Goal: Communication & Community: Connect with others

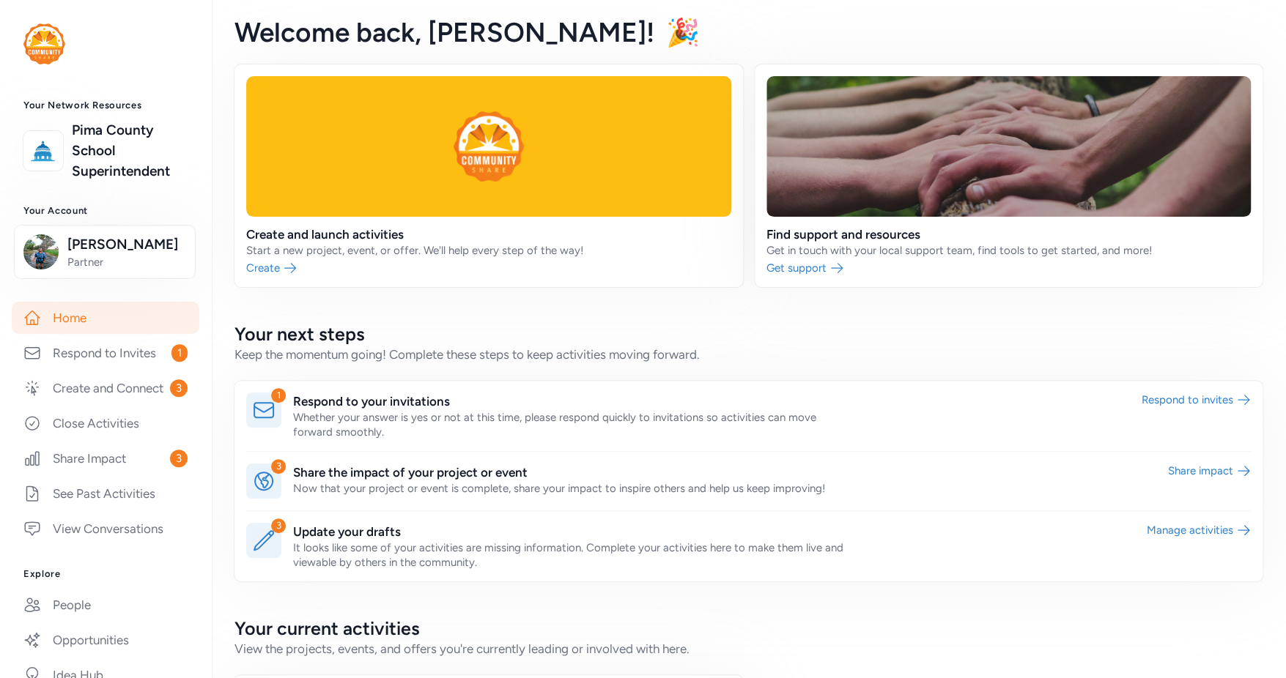
scroll to position [219, 0]
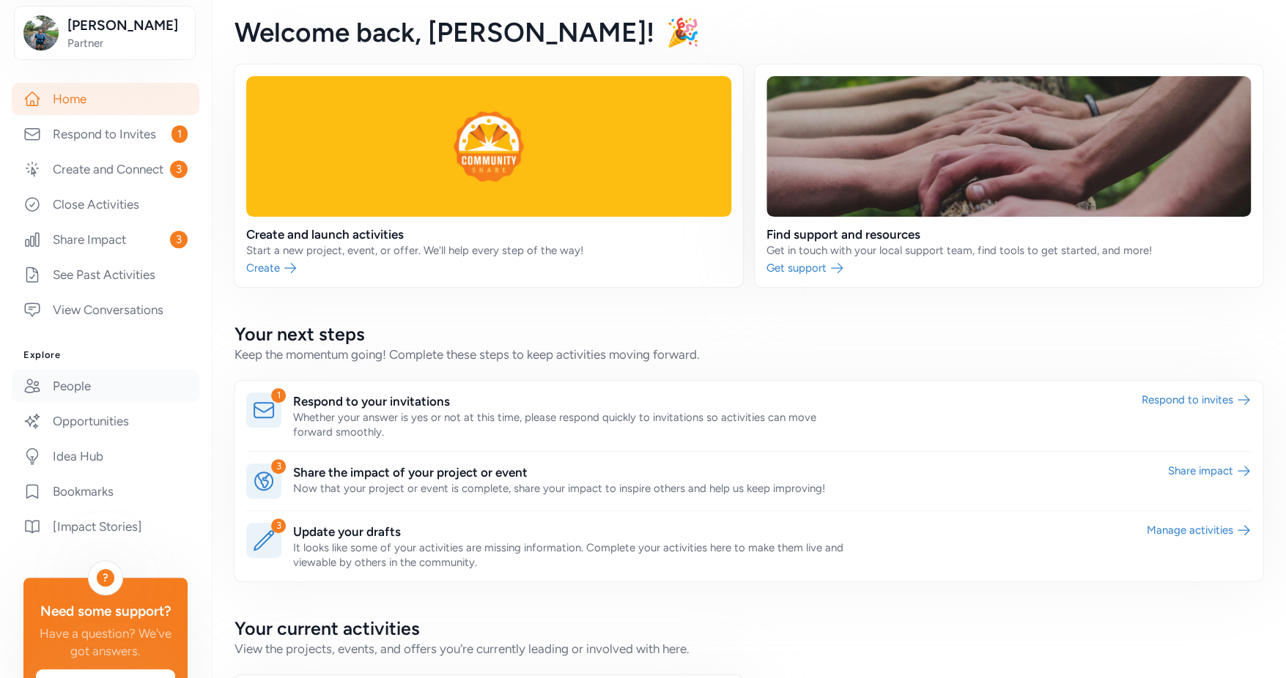
click at [84, 401] on link "People" at bounding box center [106, 386] width 188 height 32
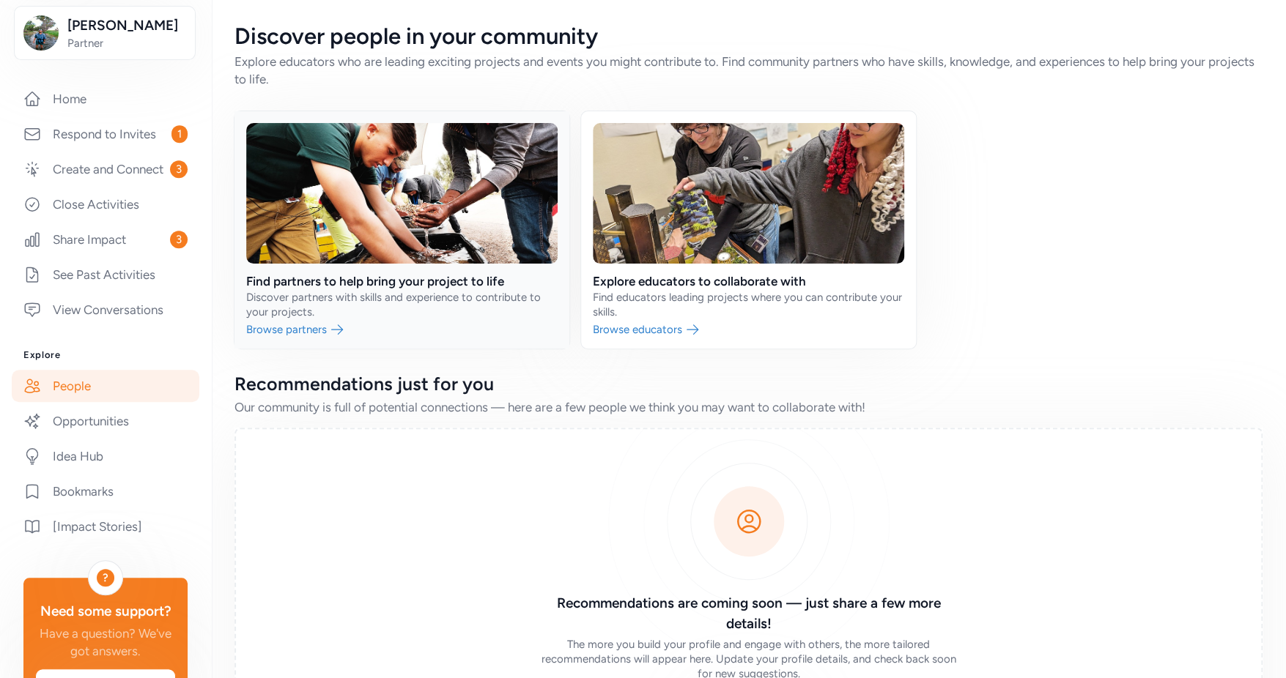
click at [307, 322] on link at bounding box center [401, 229] width 335 height 237
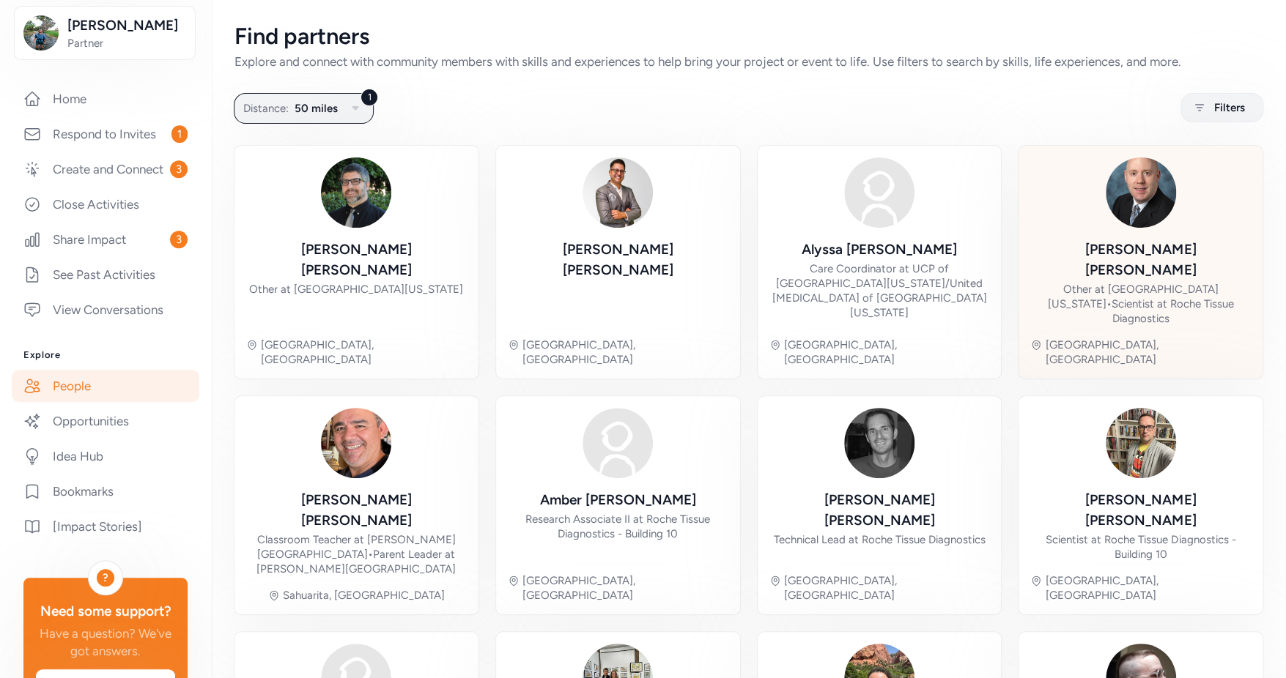
click at [1083, 282] on div "Other at University of Arizona • Scientist at Roche Tissue Diagnostics" at bounding box center [1140, 304] width 221 height 44
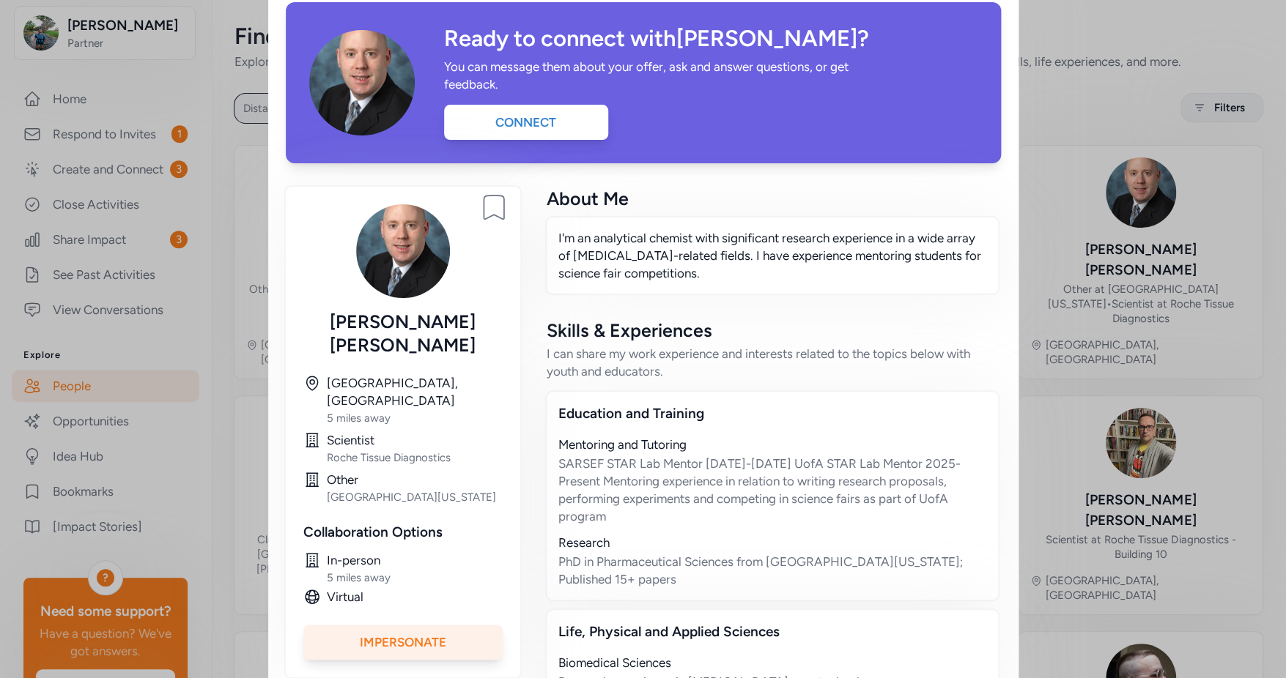
scroll to position [75, 0]
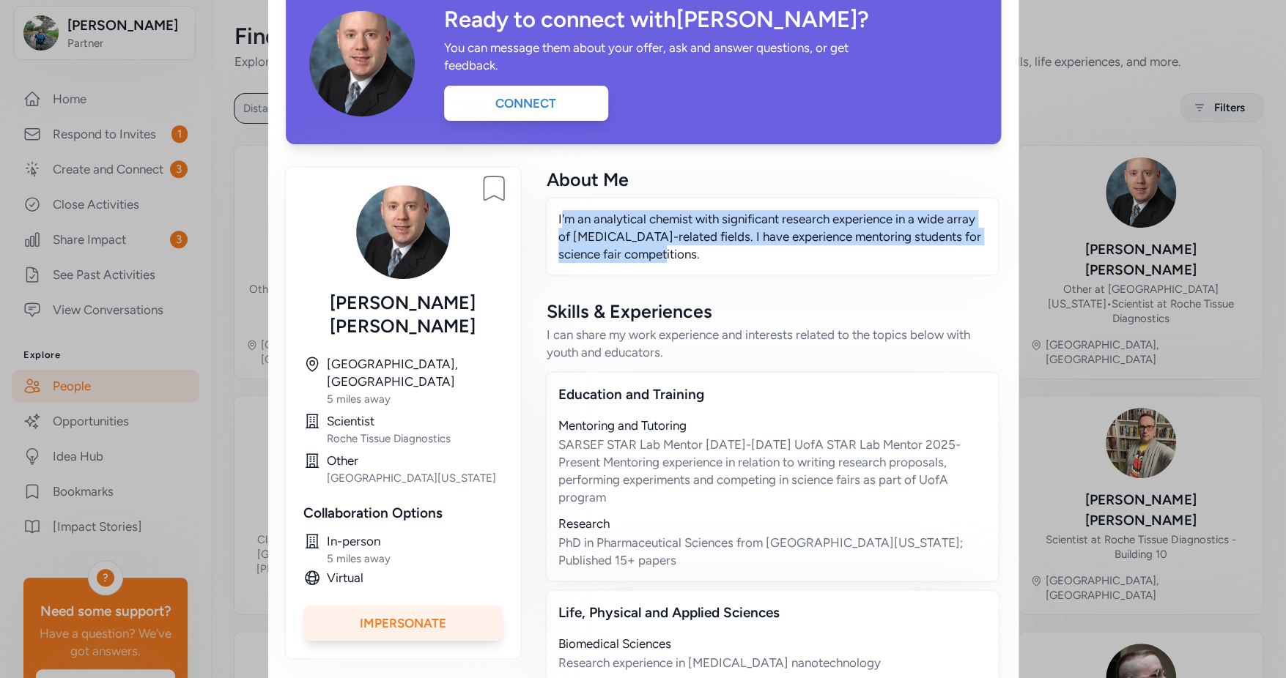
drag, startPoint x: 636, startPoint y: 256, endPoint x: 555, endPoint y: 215, distance: 90.4
click at [555, 215] on div "I'm an analytical chemist with significant research experience in a wide array …" at bounding box center [772, 236] width 454 height 79
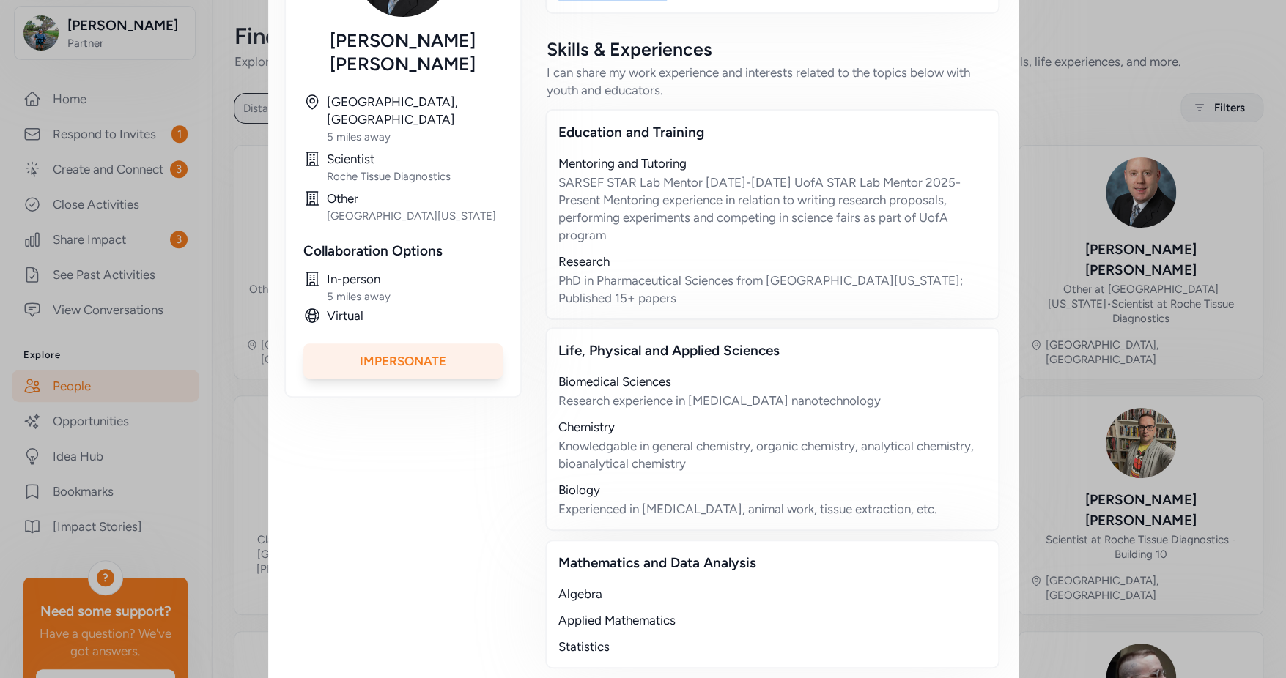
scroll to position [347, 0]
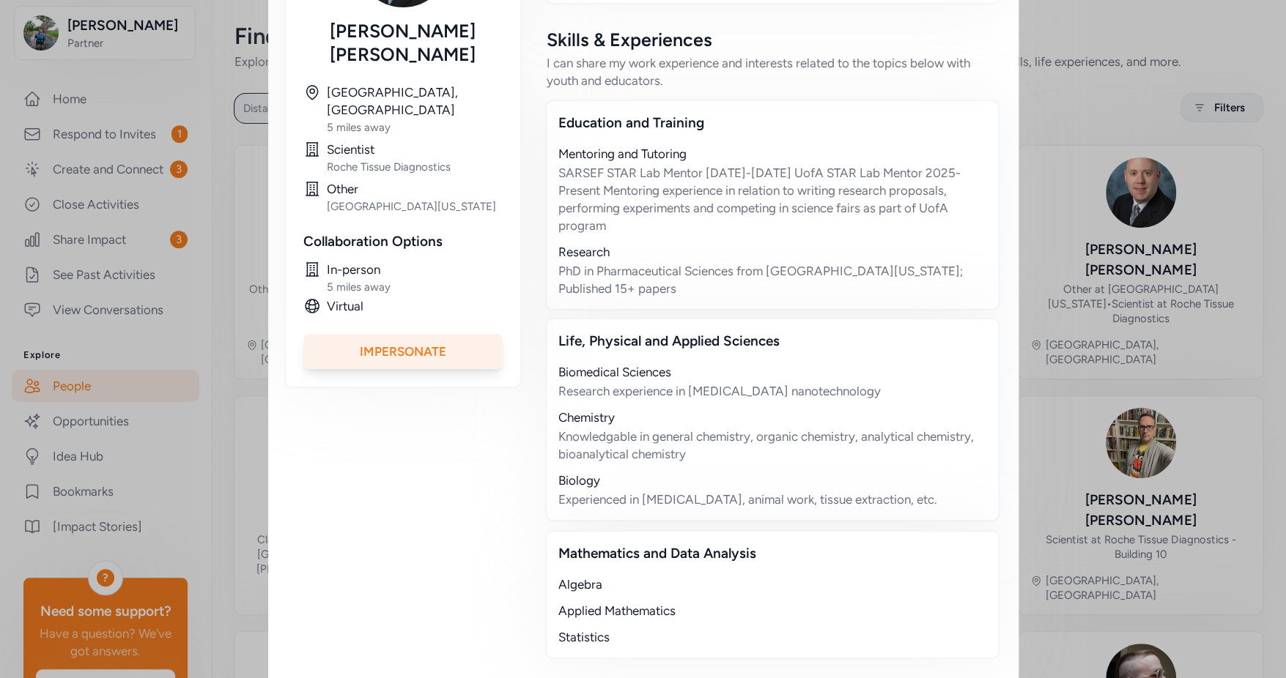
drag, startPoint x: 948, startPoint y: 485, endPoint x: 581, endPoint y: 425, distance: 371.9
click at [582, 426] on div "Biomedical Sciences Research experience in cancer nanotechnology Chemistry Know…" at bounding box center [772, 435] width 428 height 145
drag, startPoint x: 615, startPoint y: 626, endPoint x: 561, endPoint y: 566, distance: 80.9
click at [561, 576] on div "Algebra Applied Mathematics Statistics" at bounding box center [772, 611] width 428 height 70
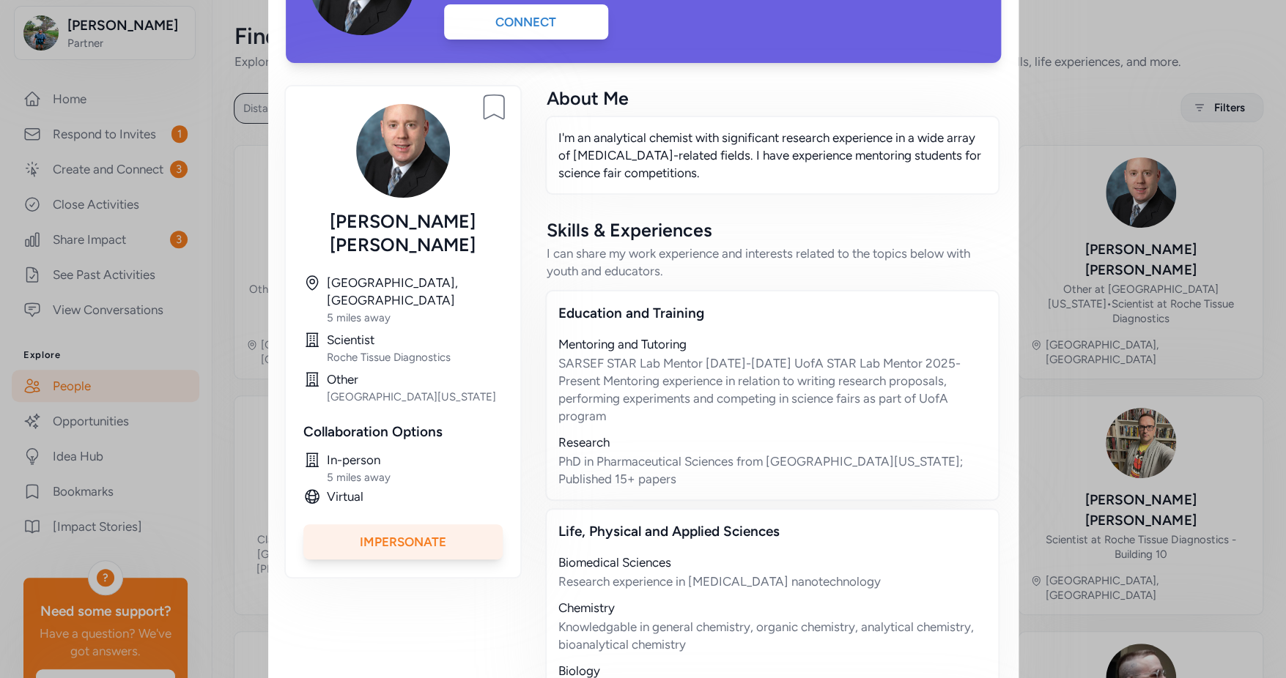
scroll to position [0, 0]
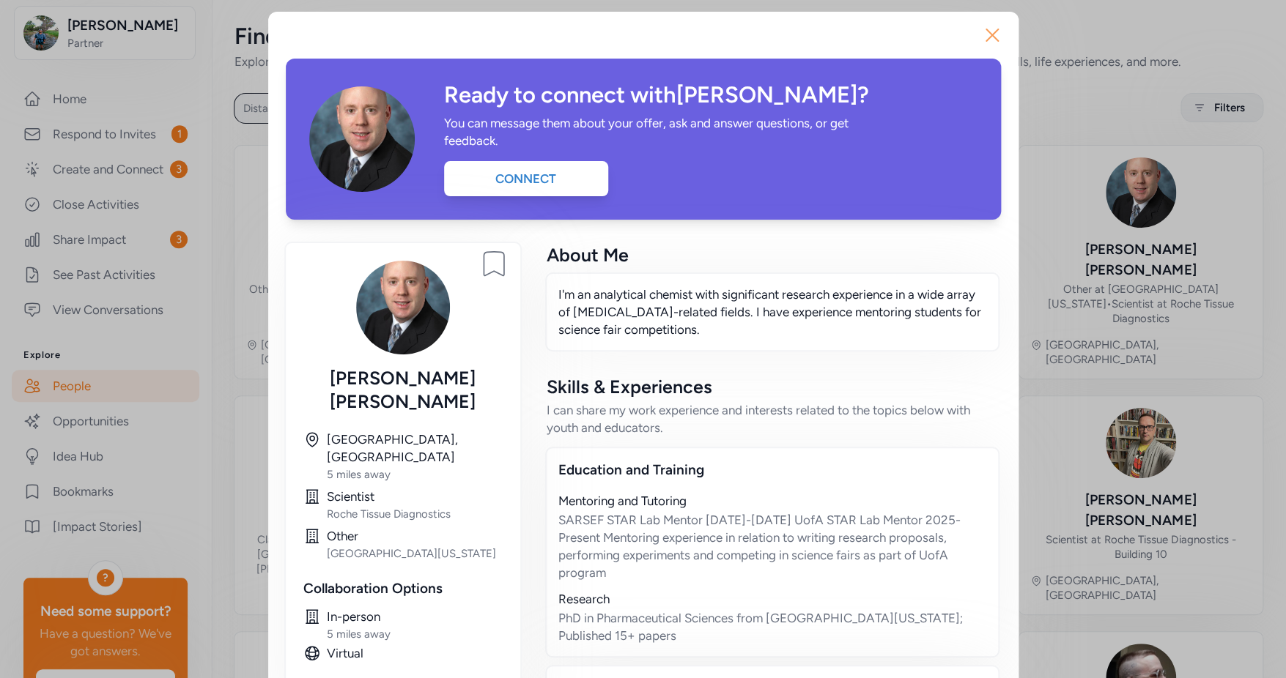
click at [982, 34] on icon "button" at bounding box center [991, 34] width 23 height 23
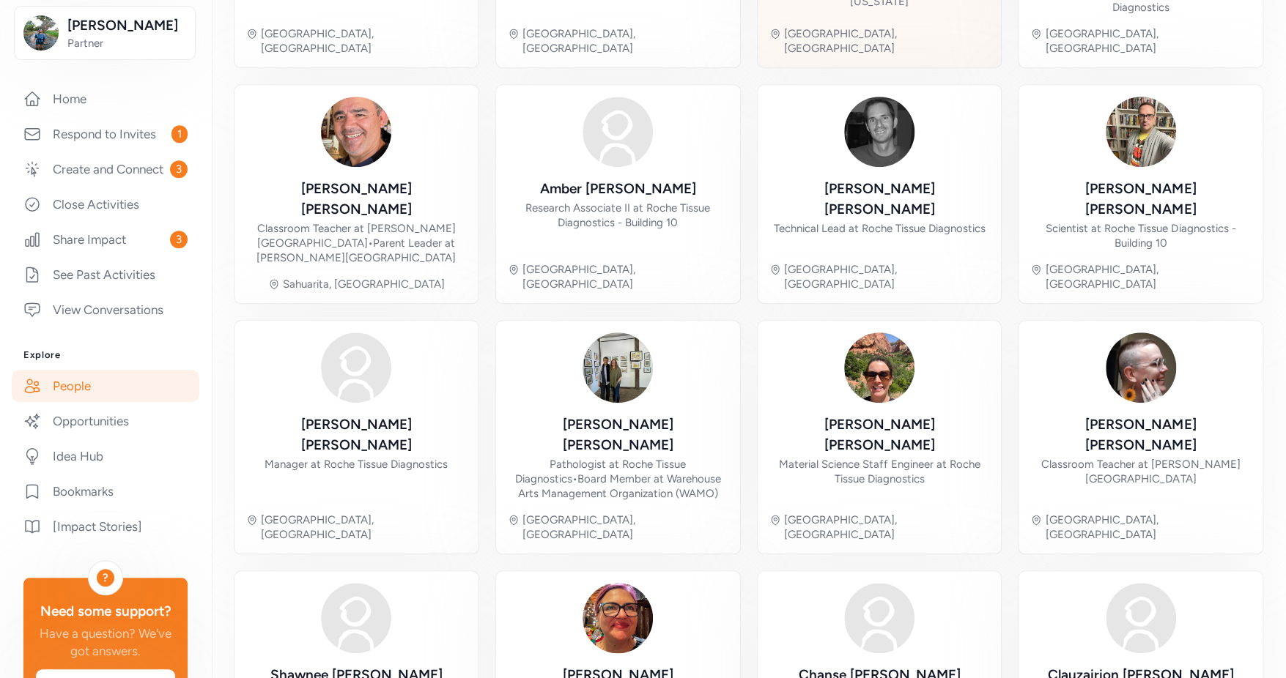
scroll to position [388, 0]
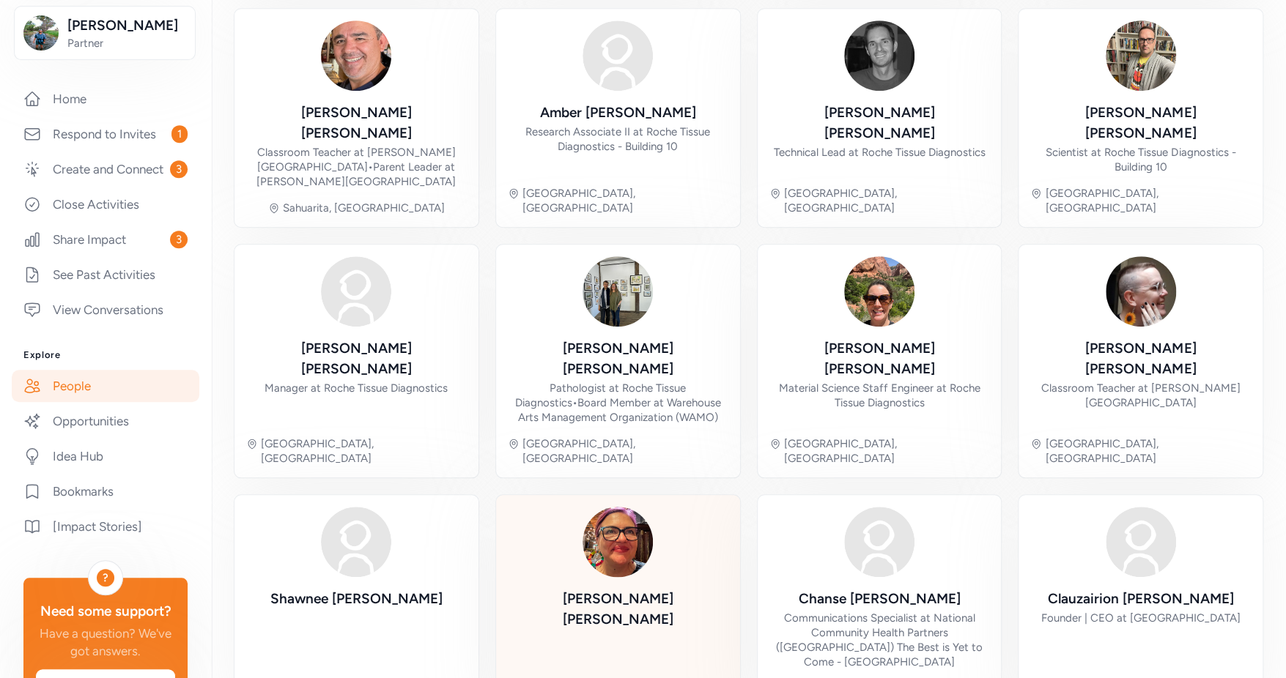
click at [670, 507] on div "Alisha Vasquez Tucson, AZ" at bounding box center [618, 609] width 221 height 204
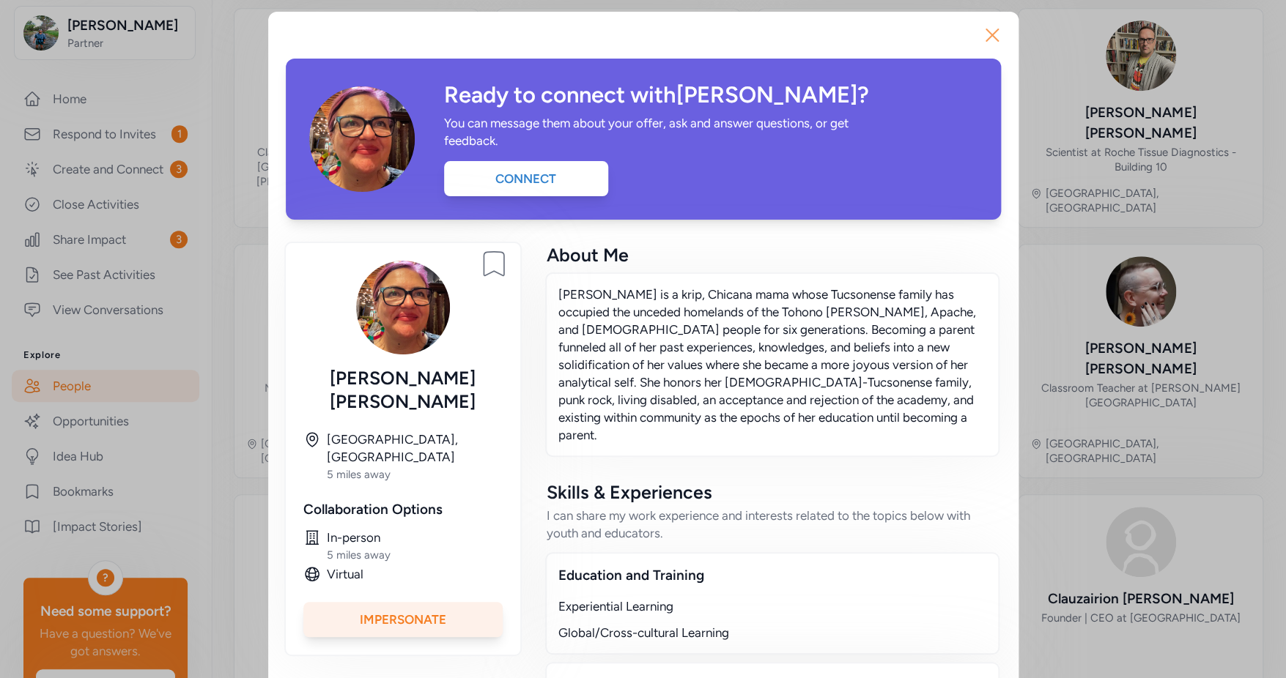
click at [987, 34] on icon "button" at bounding box center [992, 35] width 12 height 12
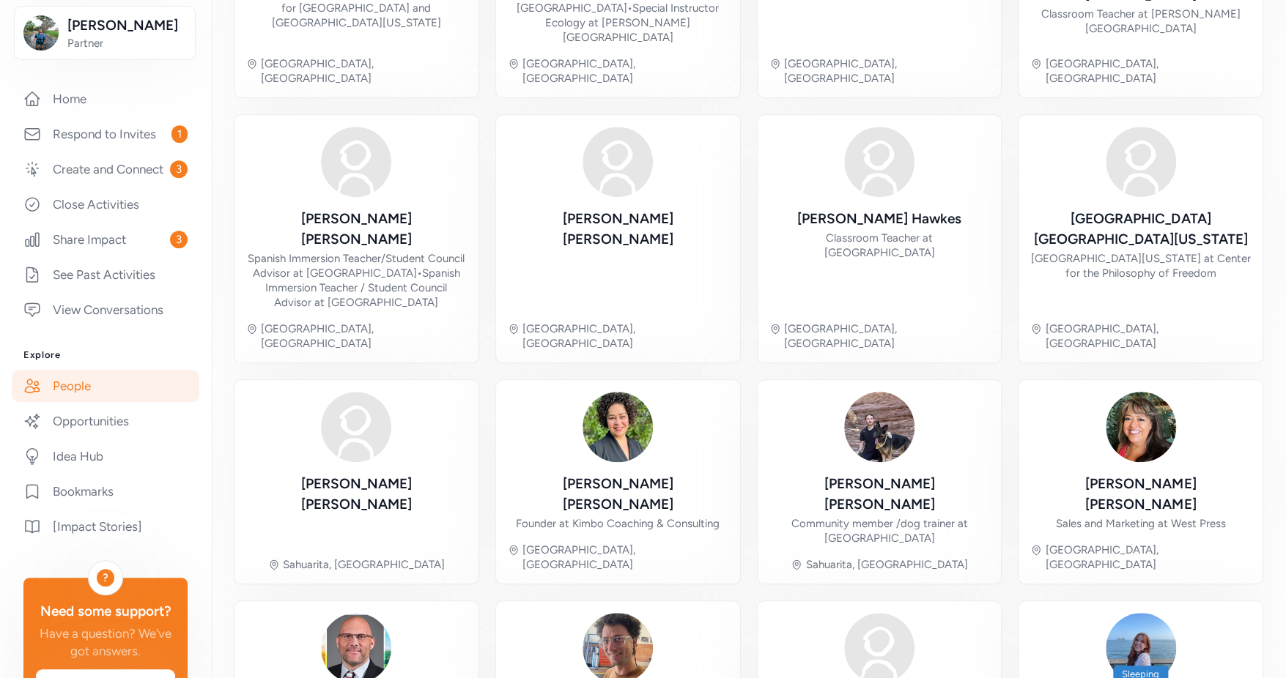
scroll to position [402, 0]
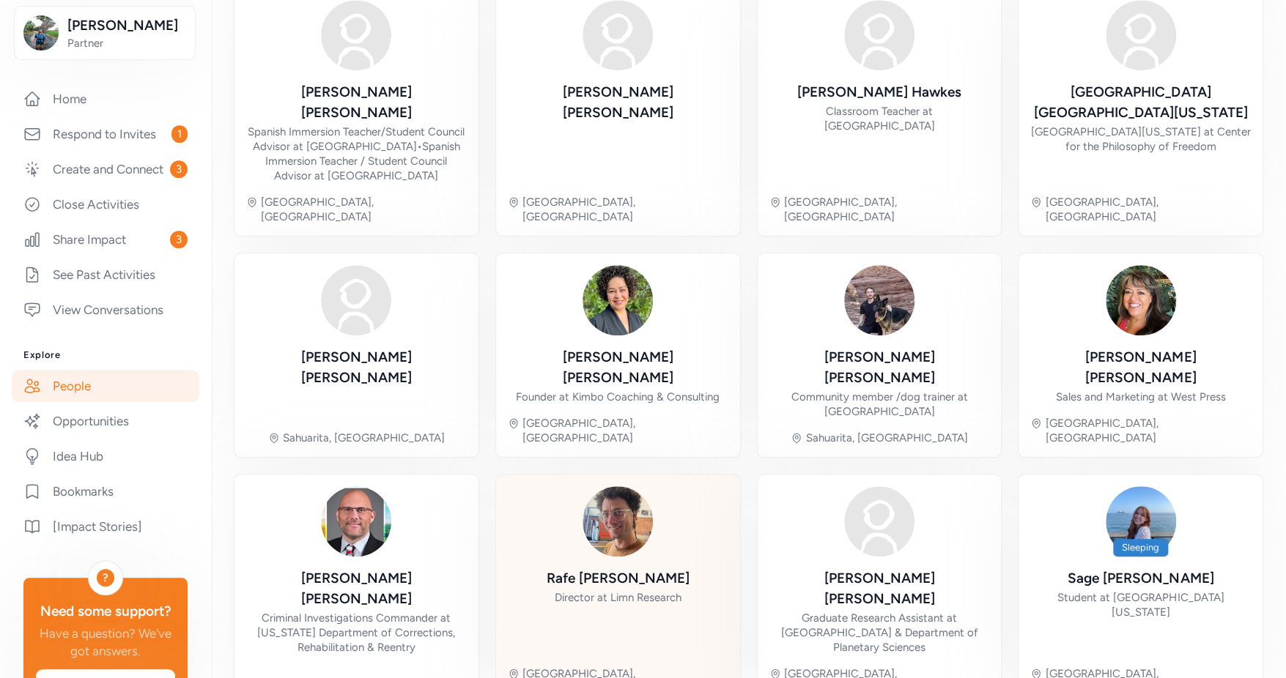
click at [616, 486] on img at bounding box center [617, 521] width 70 height 70
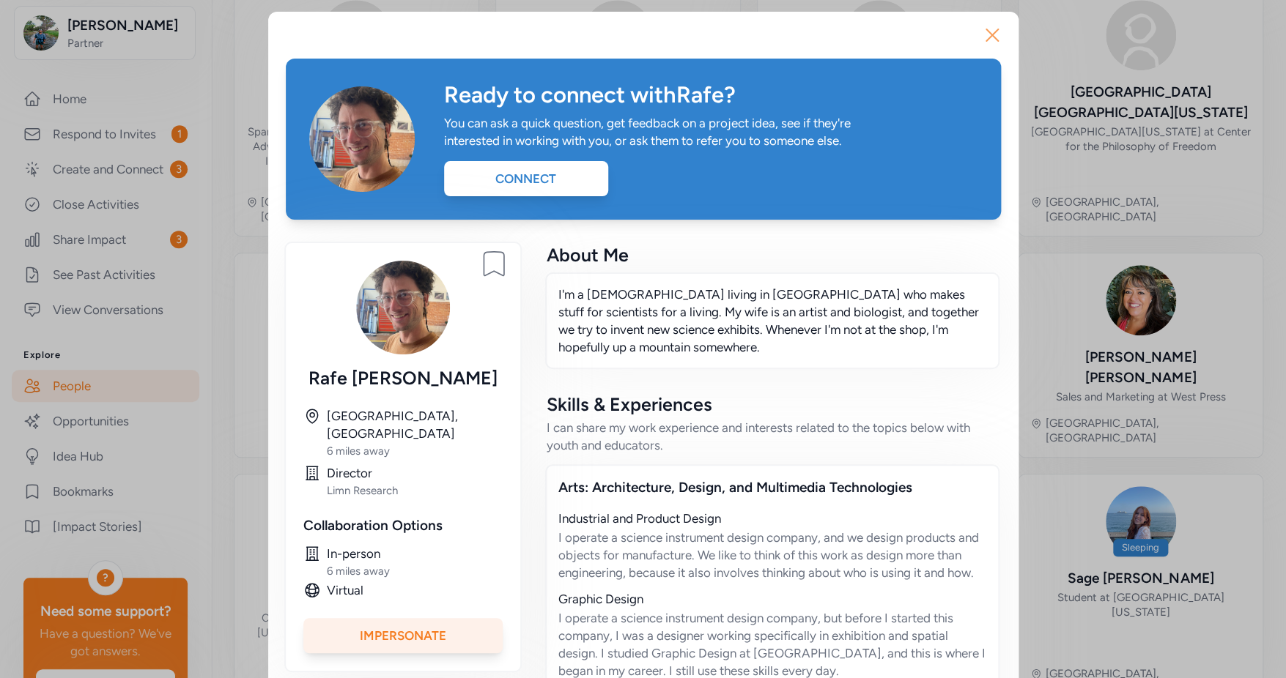
click at [985, 39] on icon "button" at bounding box center [991, 34] width 23 height 23
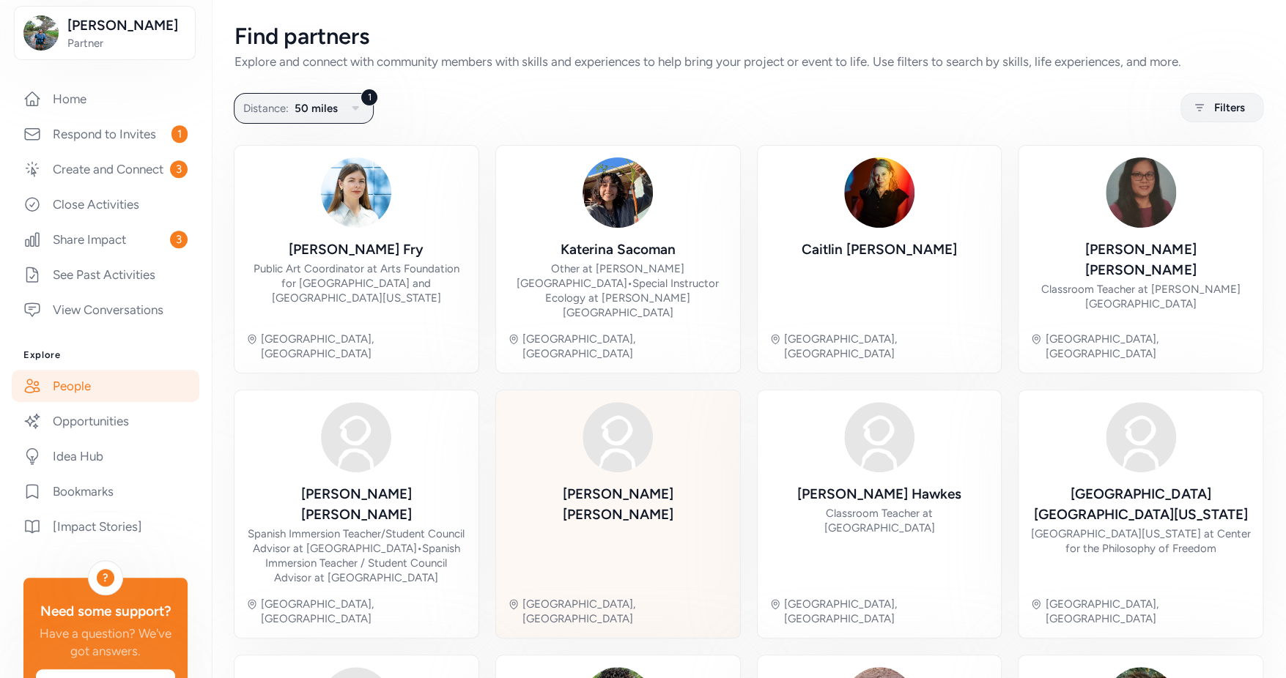
scroll to position [385, 0]
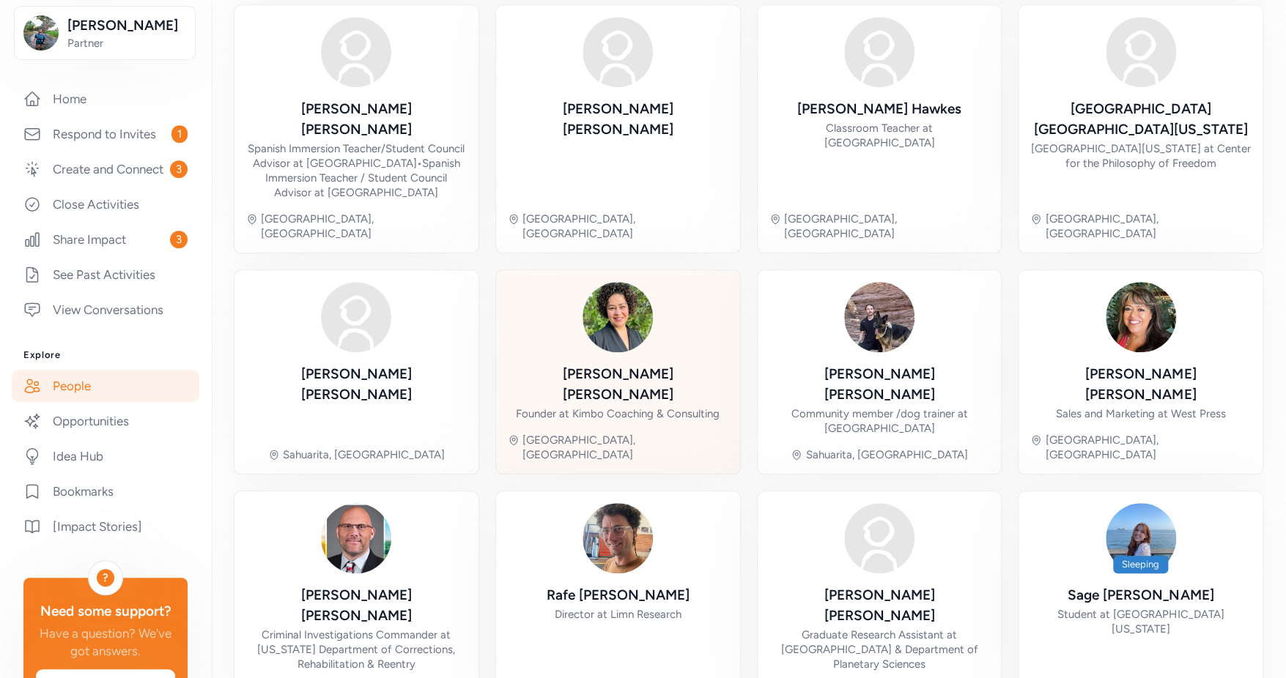
click at [629, 364] on div "Kim Boling" at bounding box center [618, 384] width 221 height 41
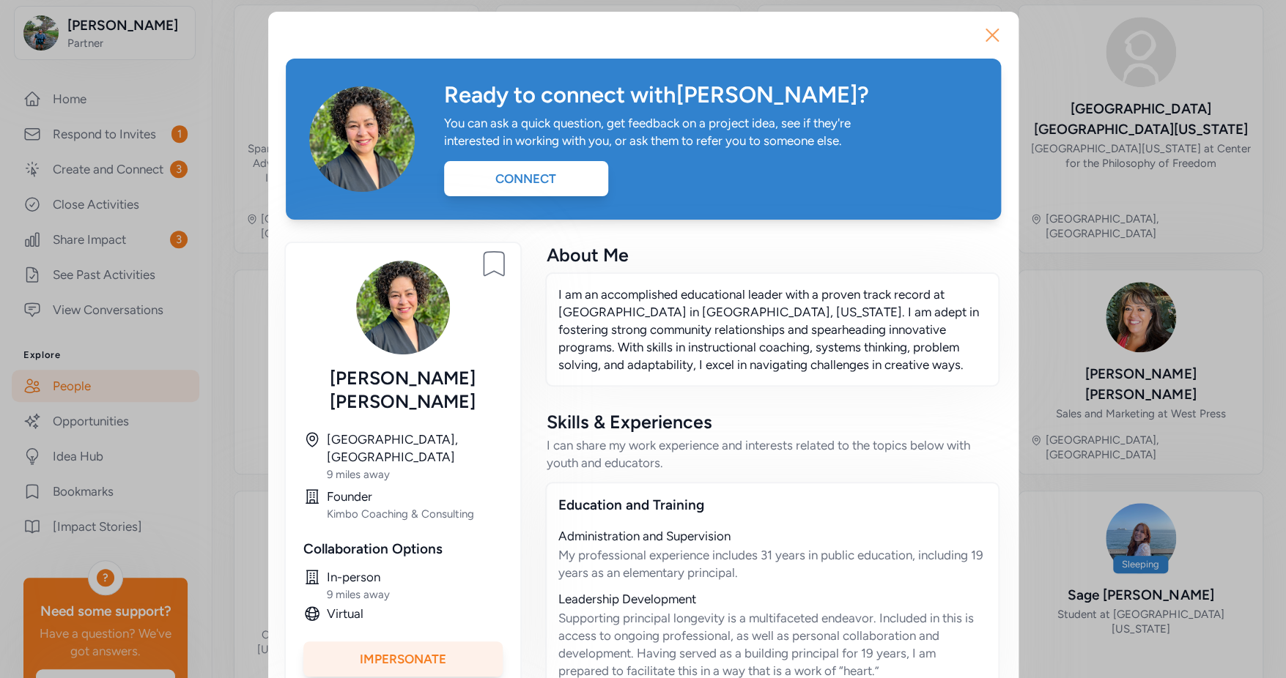
click at [982, 34] on icon "button" at bounding box center [991, 34] width 23 height 23
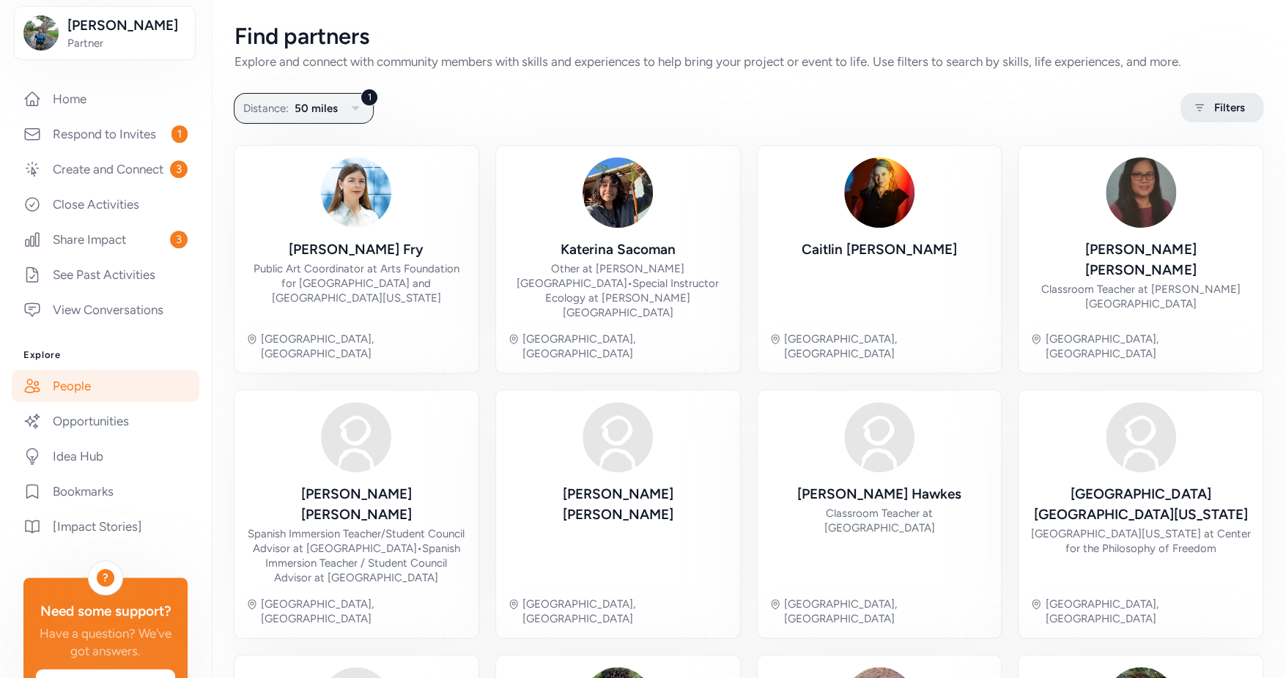
click at [1224, 109] on span "Filters" at bounding box center [1229, 108] width 31 height 18
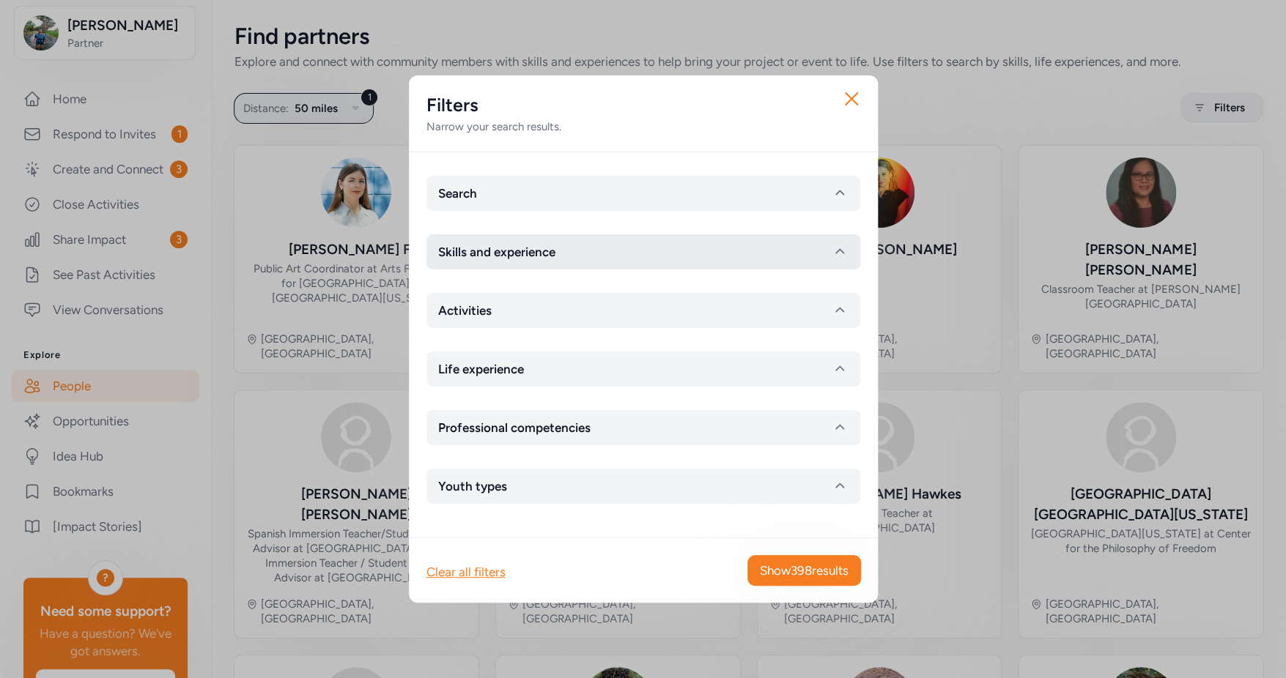
click at [620, 253] on button "Skills and experience" at bounding box center [643, 251] width 434 height 35
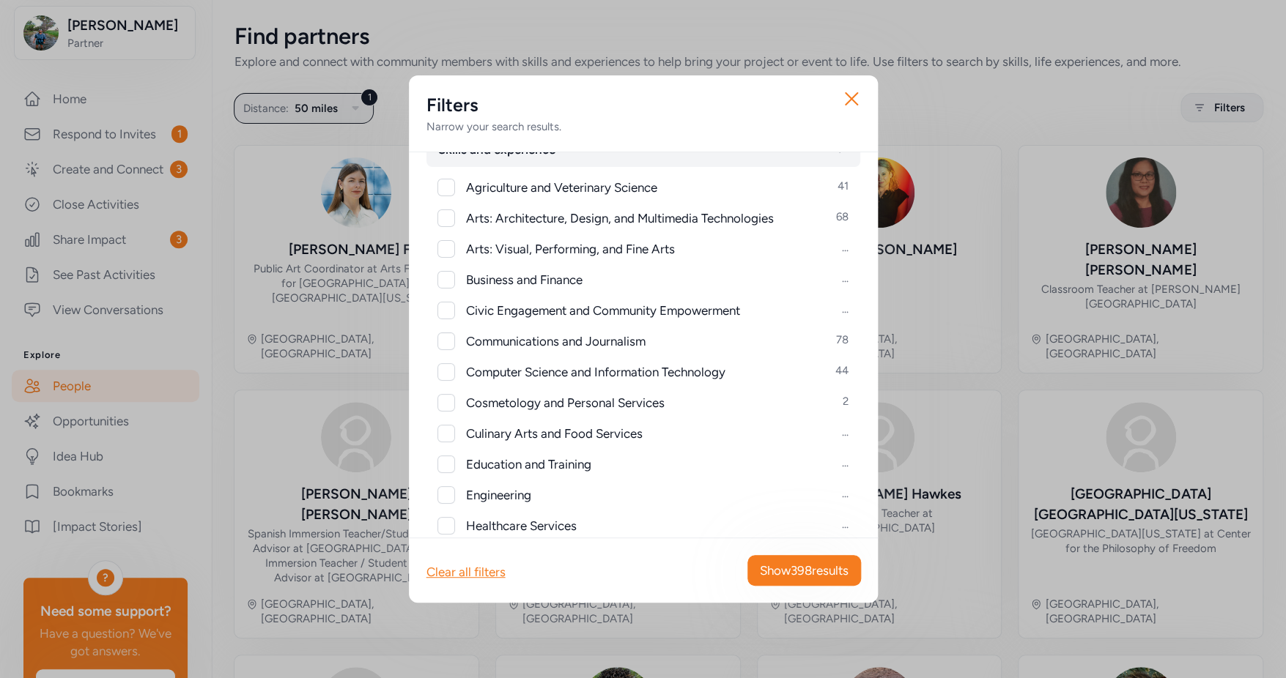
scroll to position [338, 0]
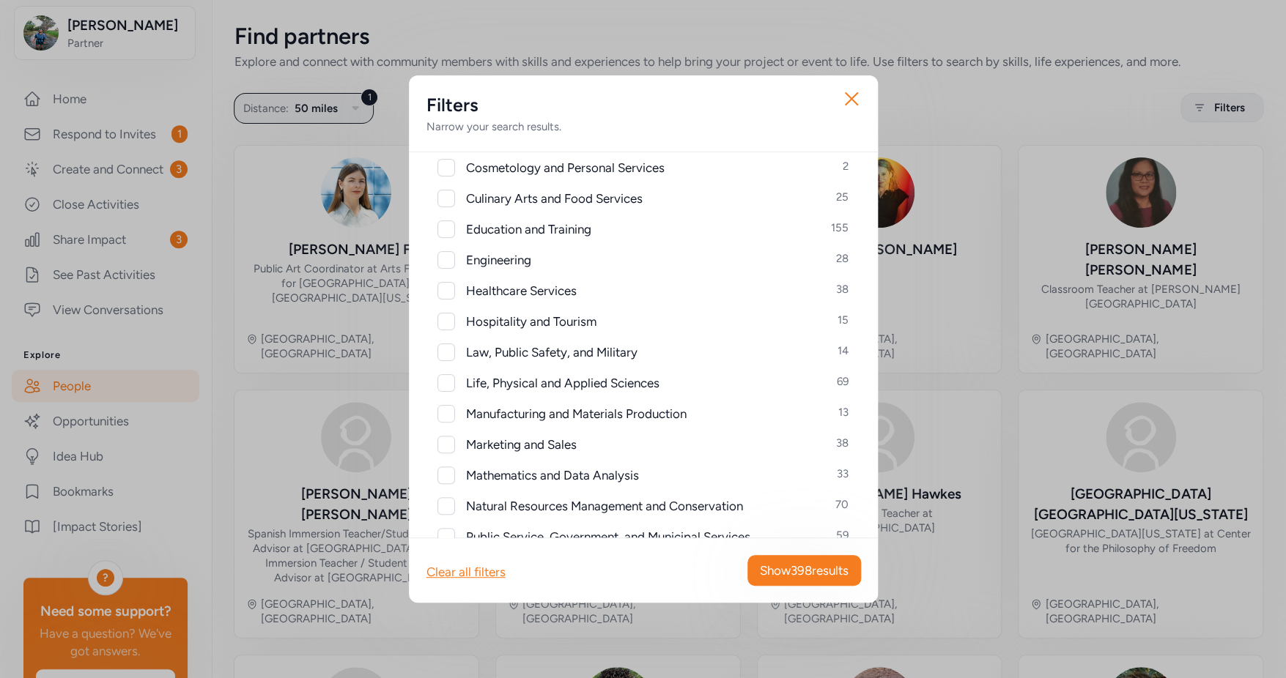
click at [445, 293] on div at bounding box center [446, 291] width 18 height 18
click at [445, 293] on icon at bounding box center [446, 290] width 10 height 7
checkbox input "false"
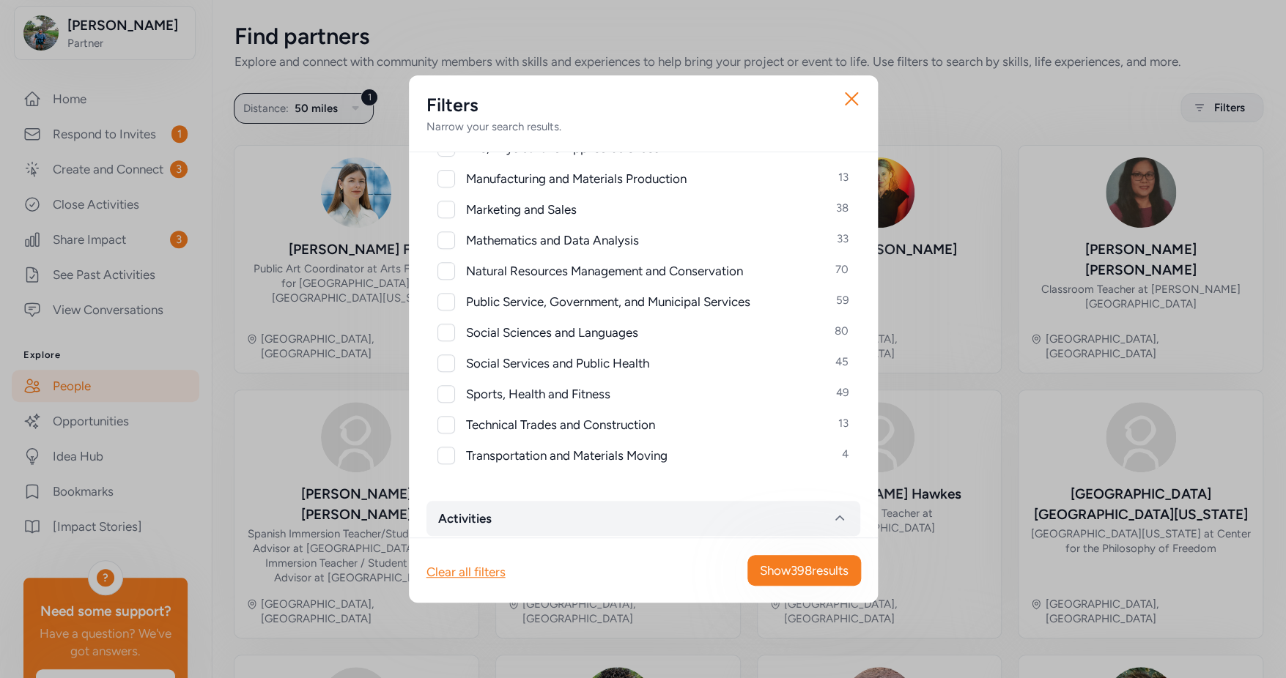
scroll to position [755, 0]
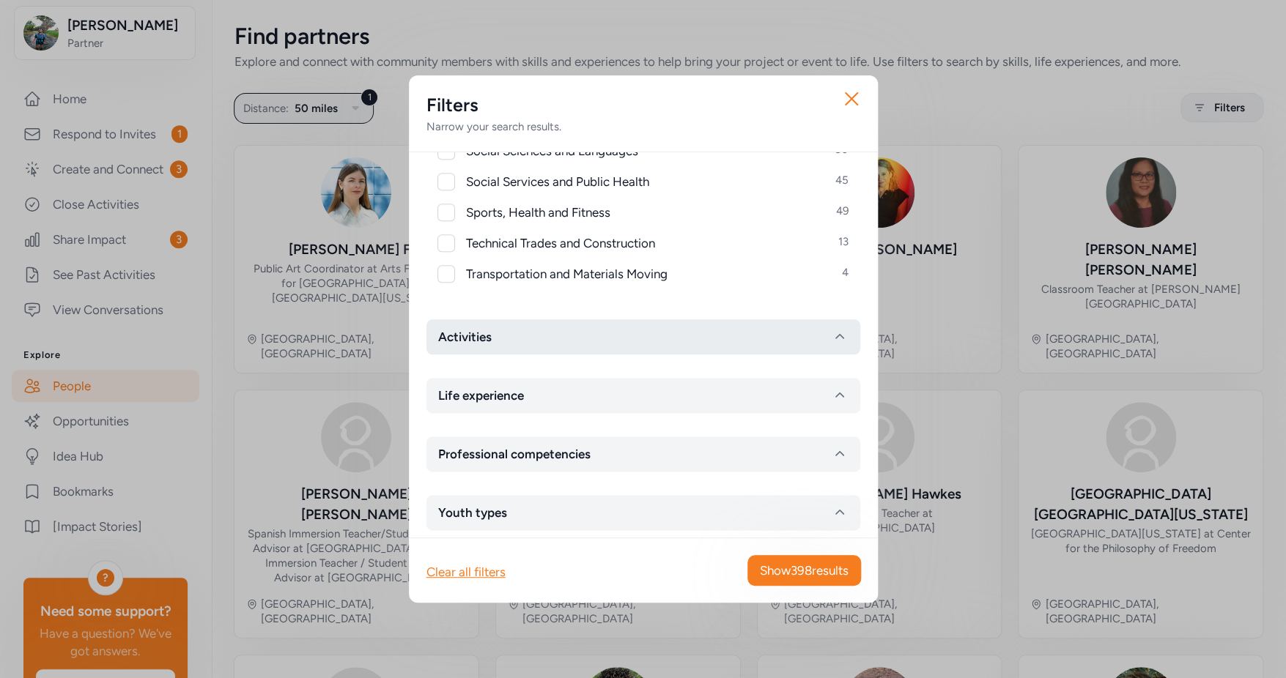
click at [533, 338] on button "Activities" at bounding box center [643, 336] width 434 height 35
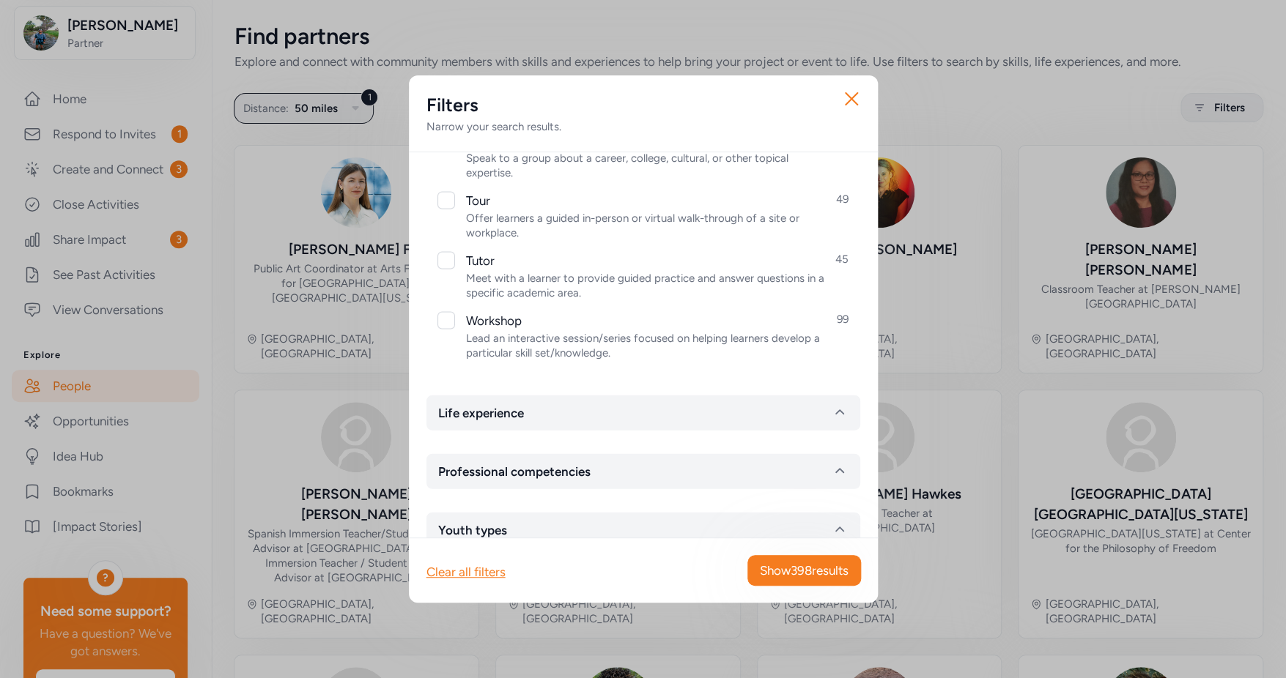
scroll to position [1638, 0]
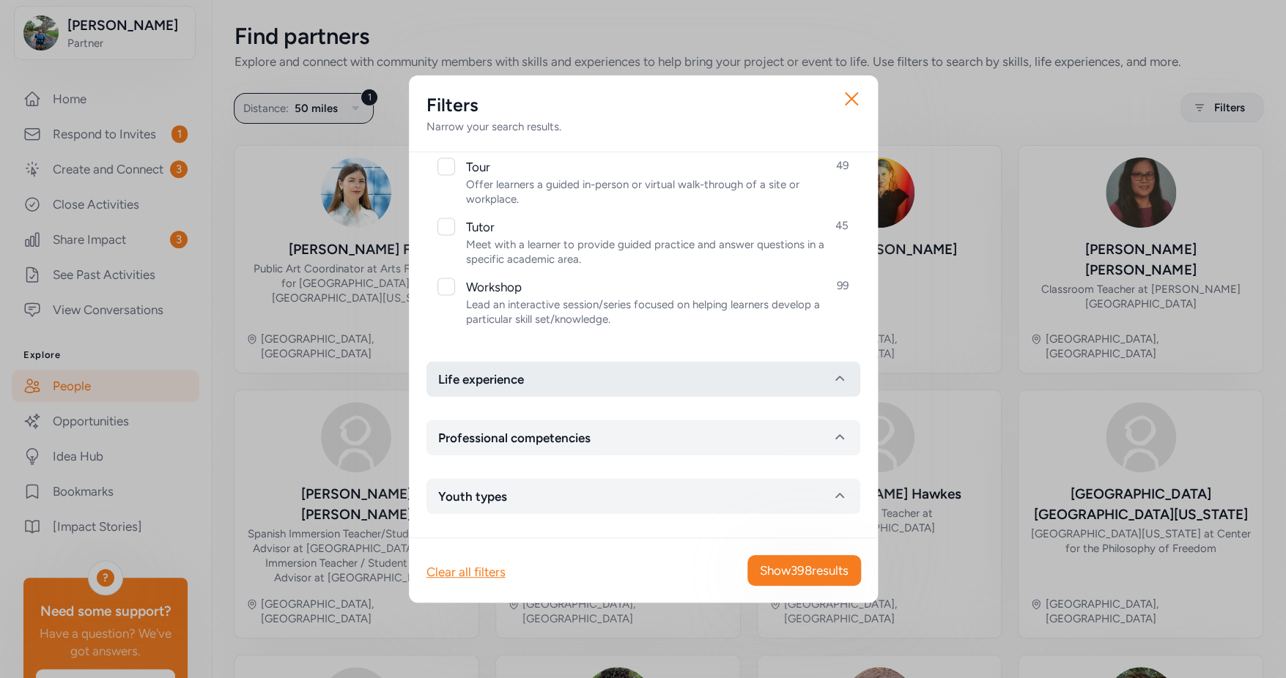
click at [543, 396] on button "Life experience" at bounding box center [643, 379] width 434 height 35
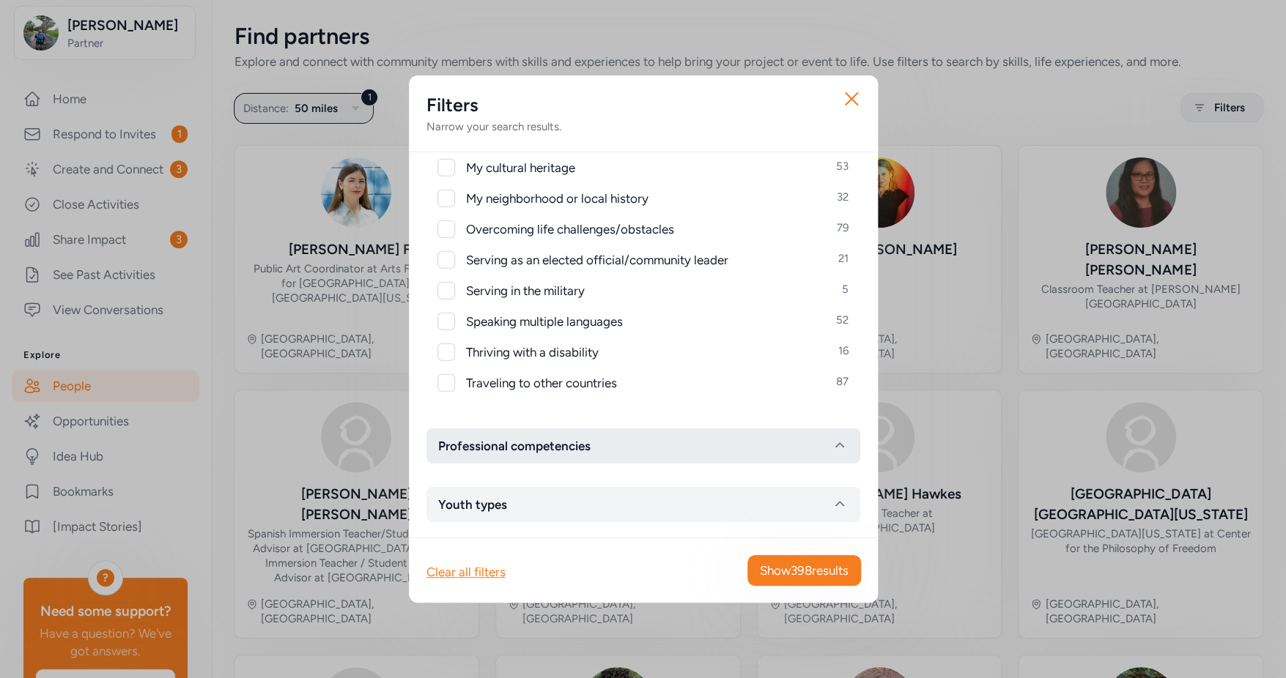
click at [563, 448] on span "Professional competencies" at bounding box center [514, 446] width 152 height 18
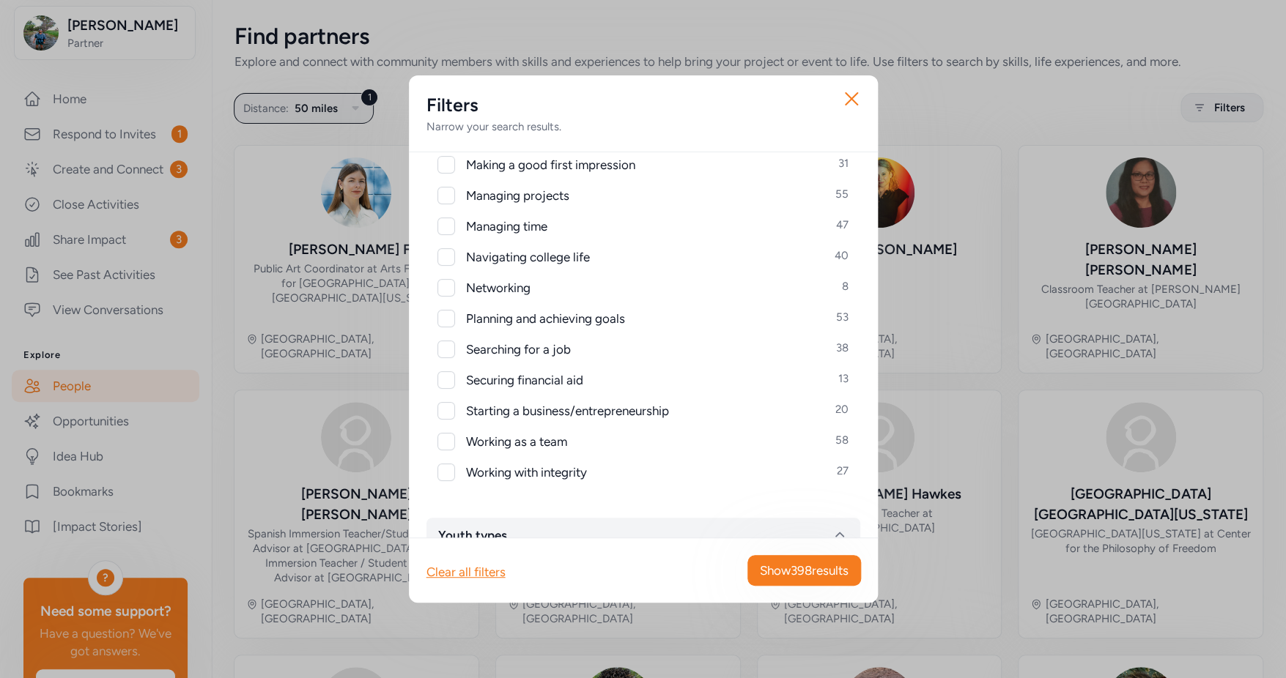
scroll to position [2633, 0]
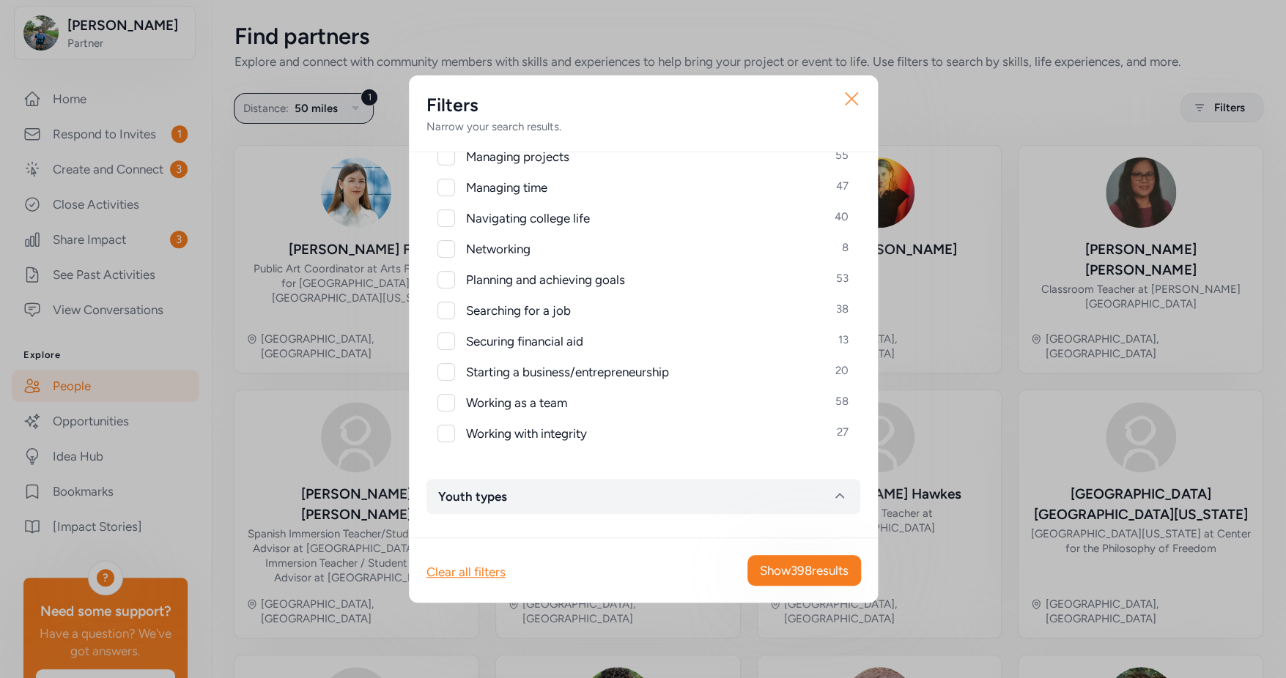
click at [845, 95] on icon "button" at bounding box center [851, 98] width 23 height 23
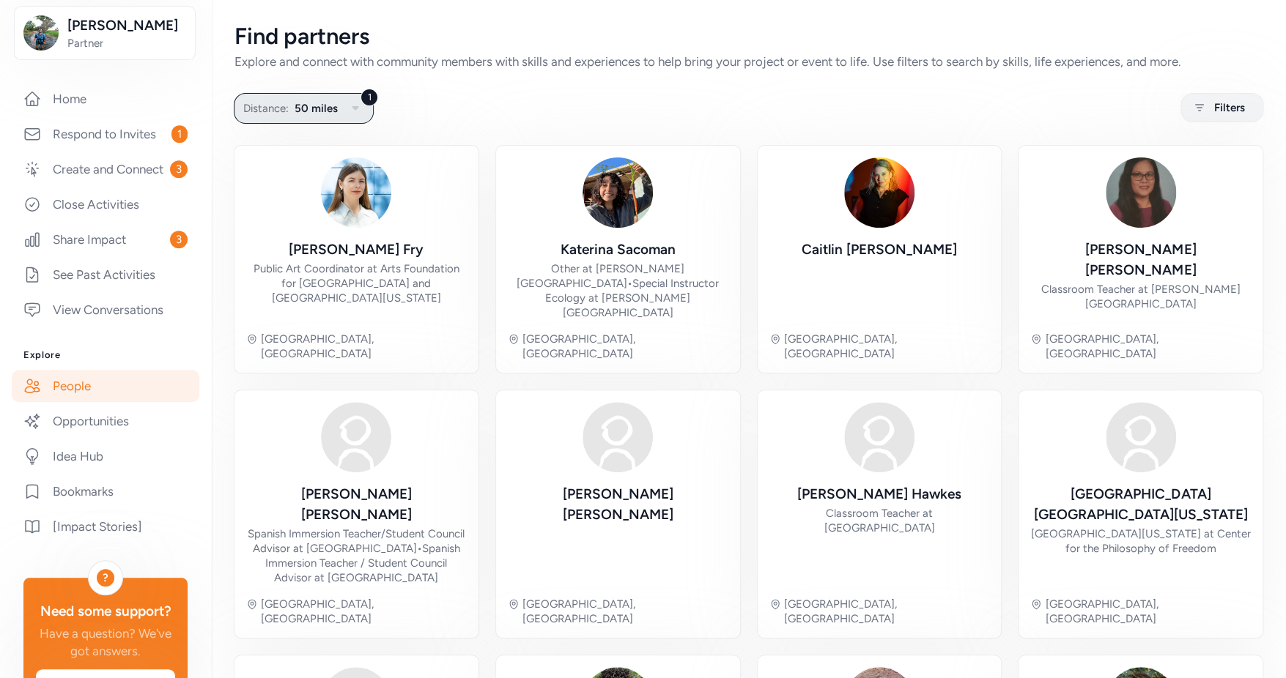
click at [336, 108] on span "50 miles" at bounding box center [315, 109] width 43 height 18
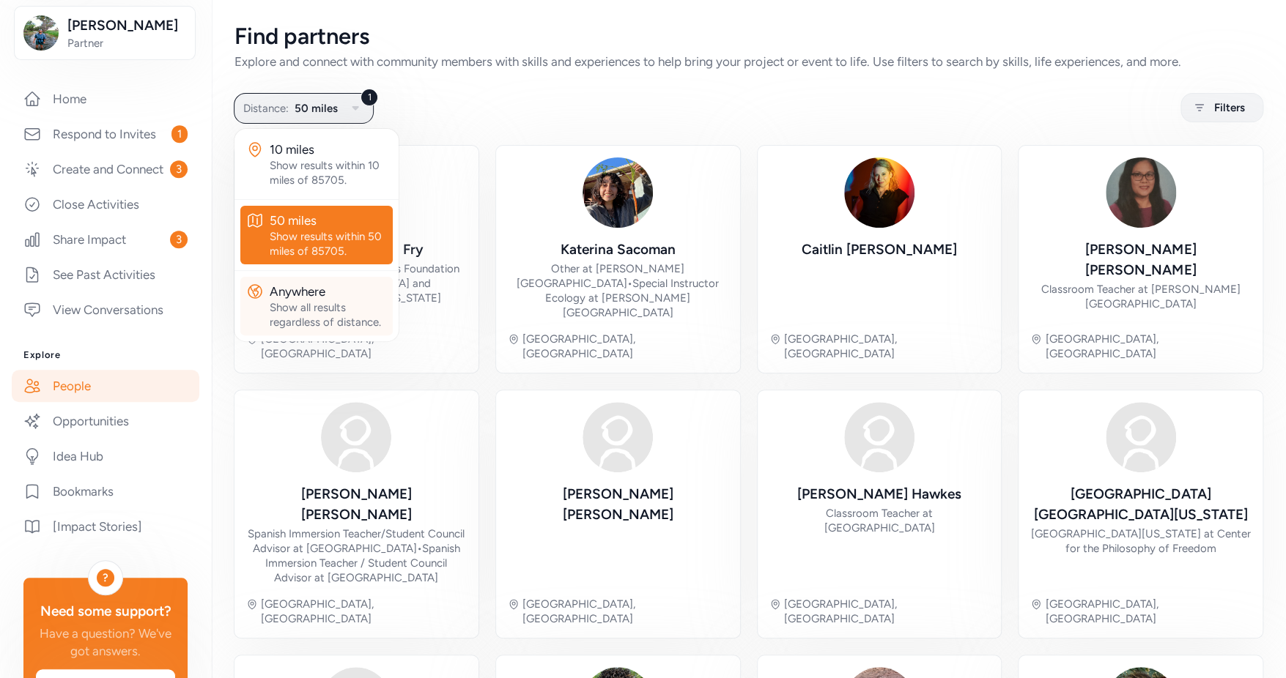
click at [332, 300] on div "Show all results regardless of distance." at bounding box center [328, 314] width 117 height 29
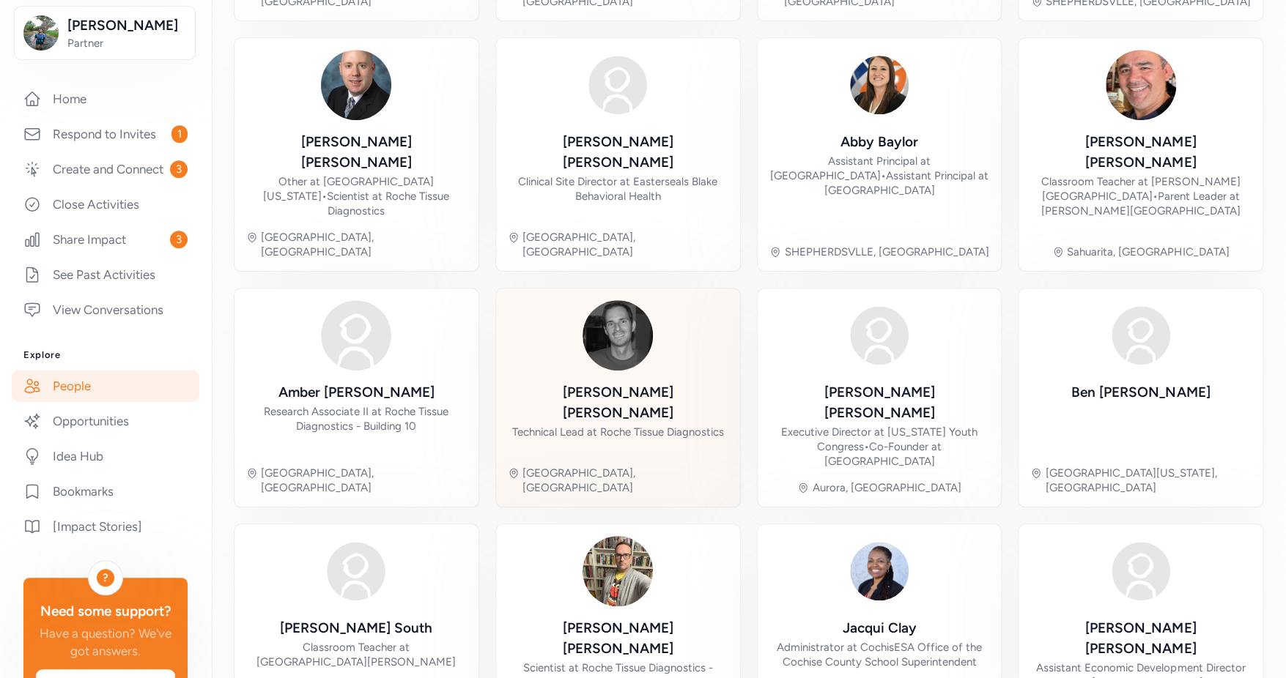
scroll to position [17, 0]
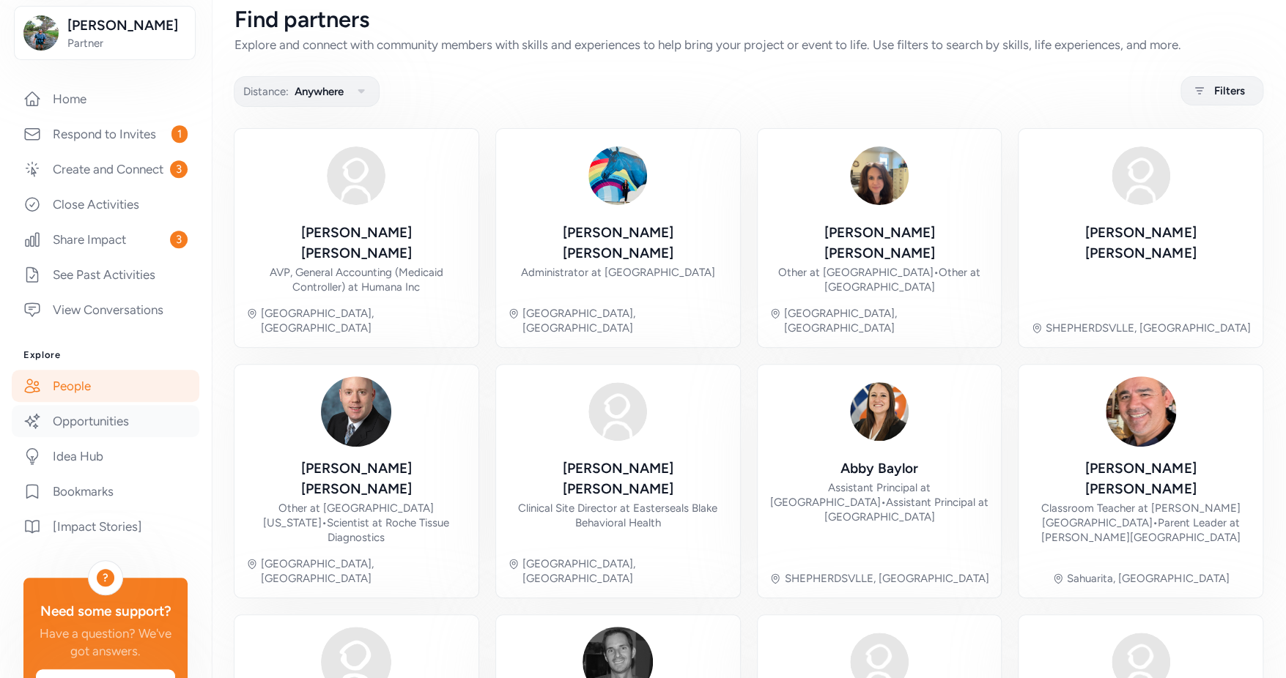
click at [73, 437] on link "Opportunities" at bounding box center [106, 421] width 188 height 32
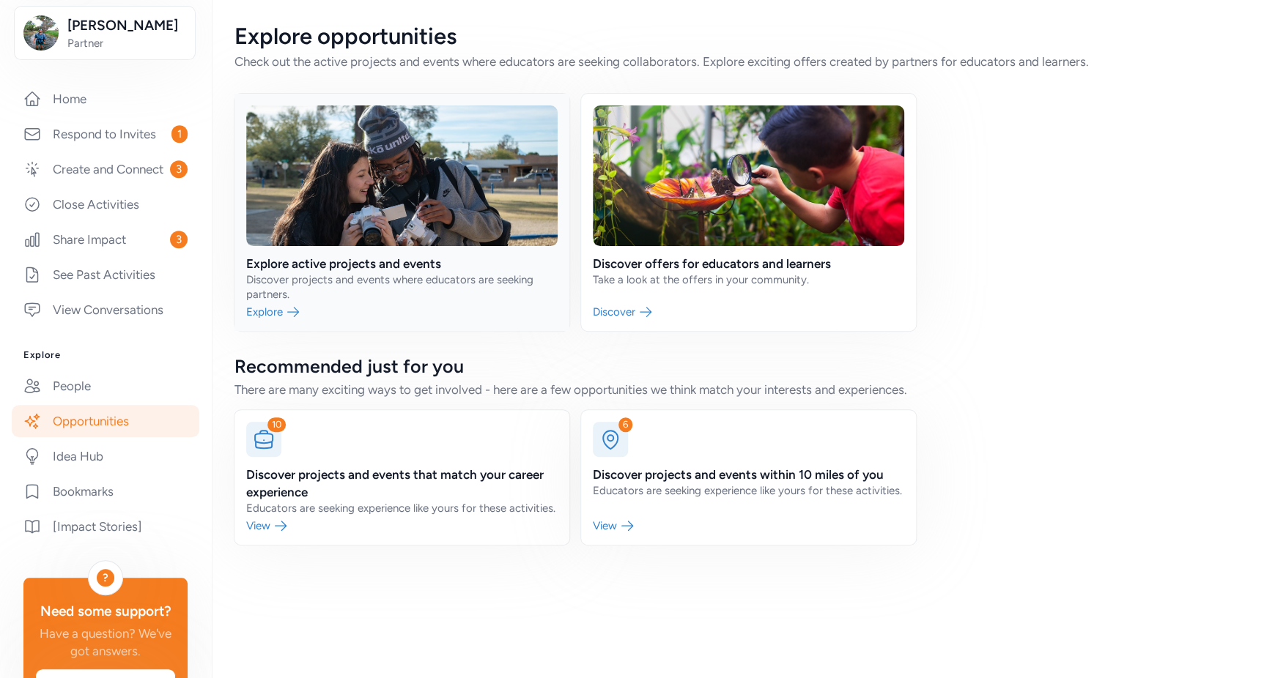
click at [318, 286] on link at bounding box center [401, 212] width 335 height 237
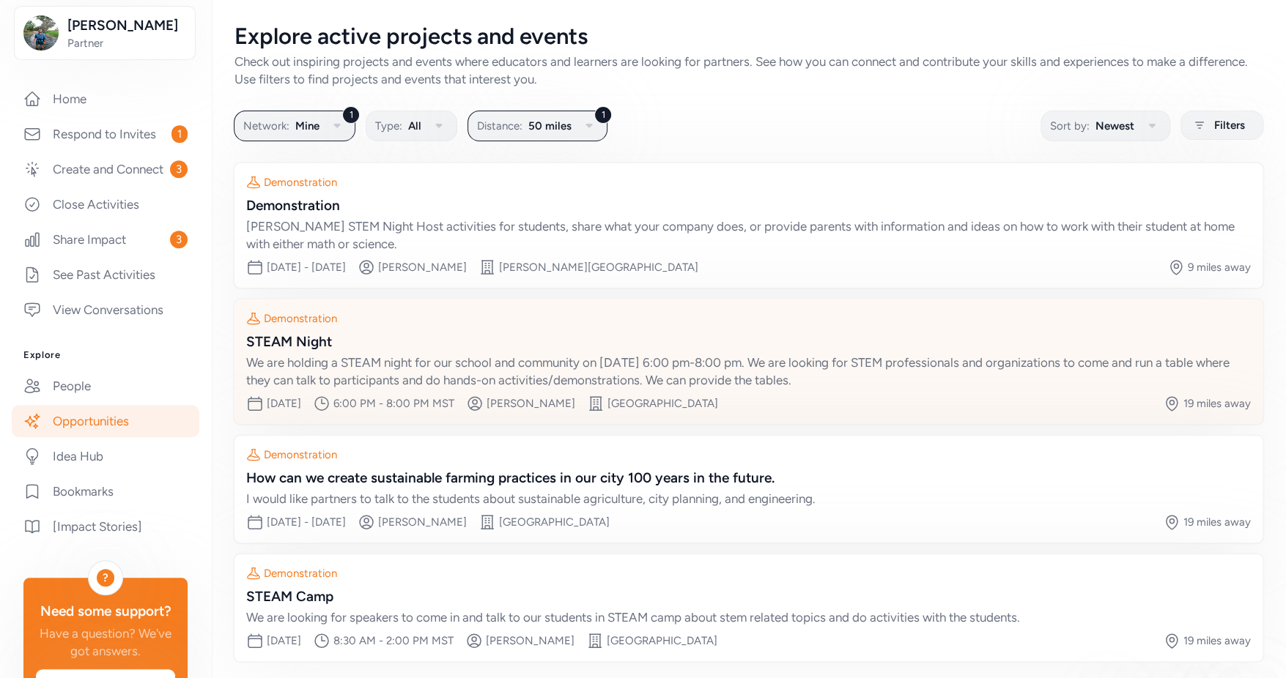
scroll to position [58, 0]
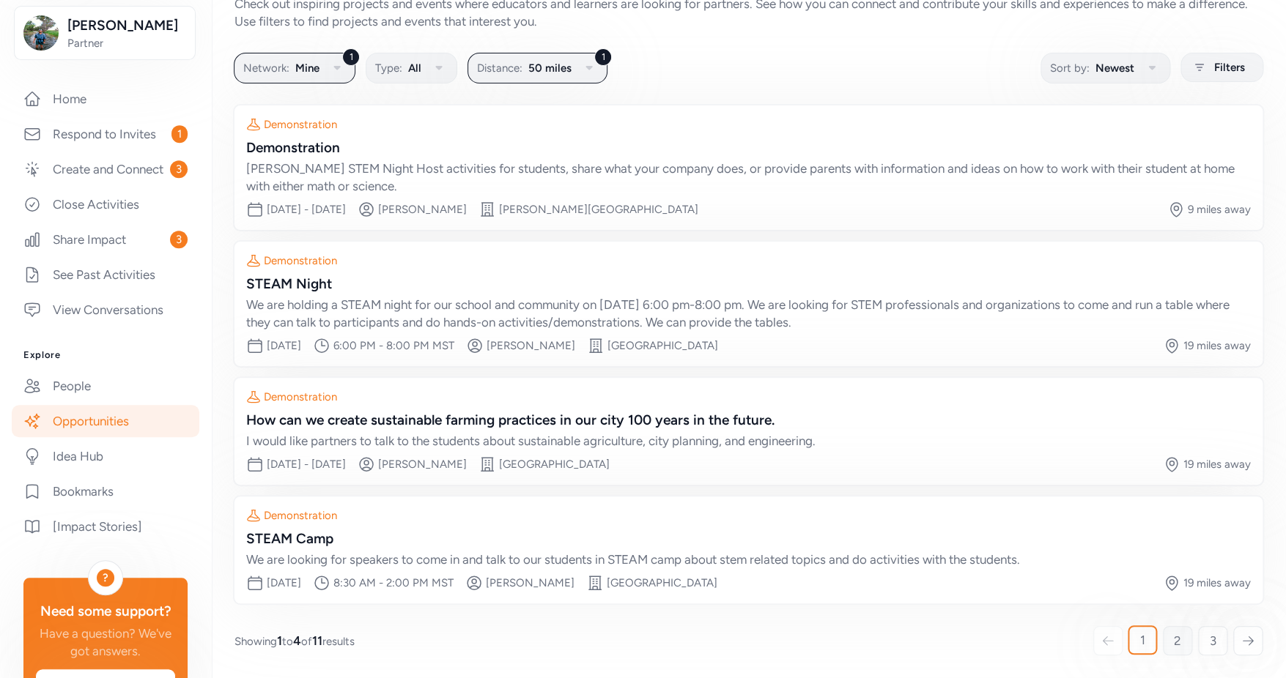
click at [1163, 643] on link "2" at bounding box center [1177, 640] width 29 height 29
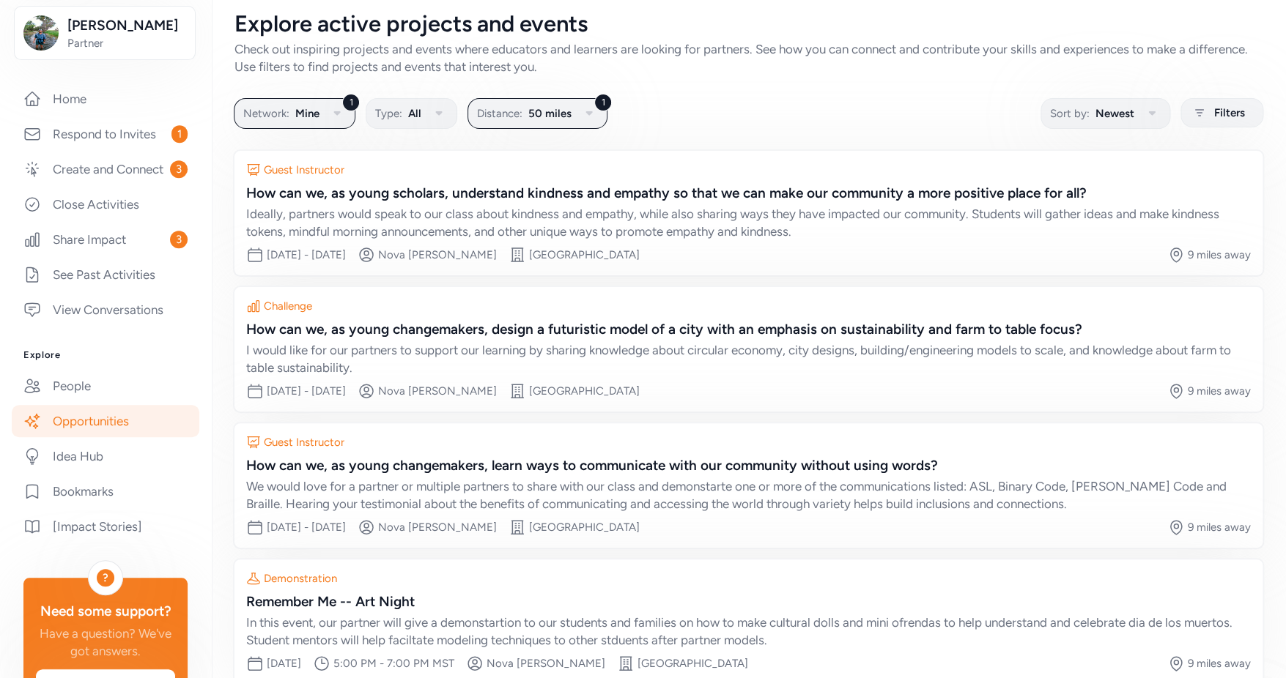
scroll to position [22, 0]
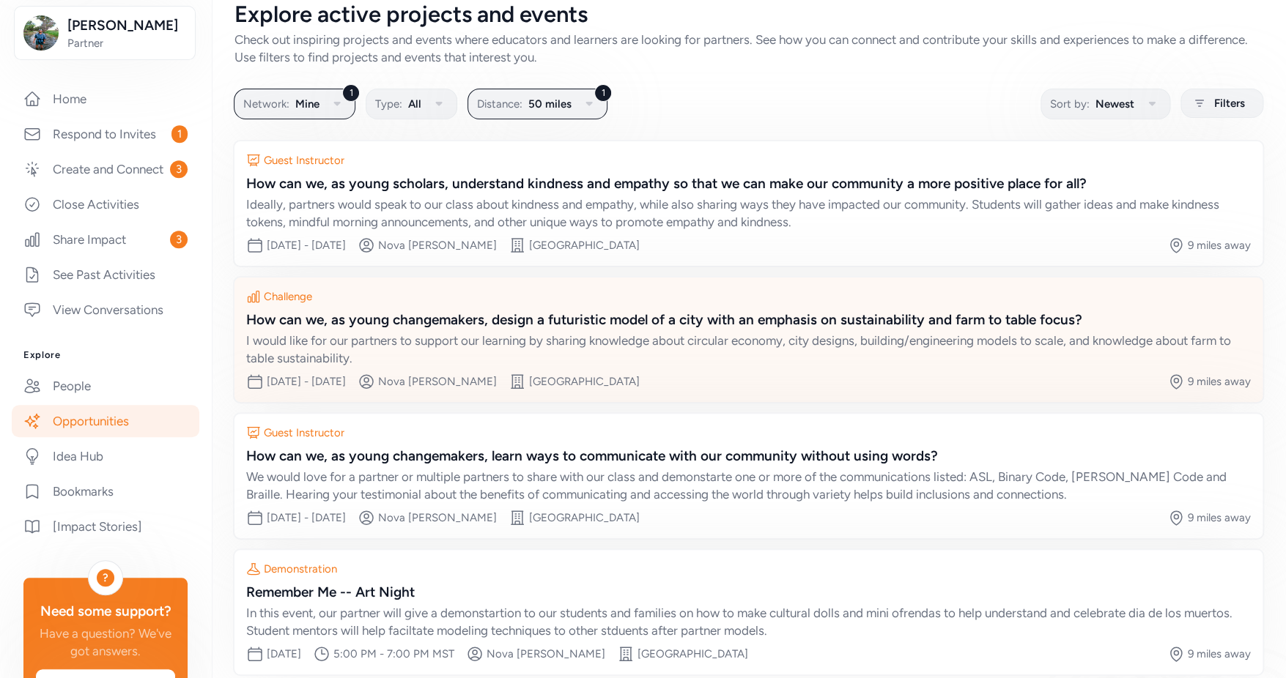
click at [719, 319] on div "How can we, as young changemakers, design a futuristic model of a city with an …" at bounding box center [748, 320] width 1004 height 21
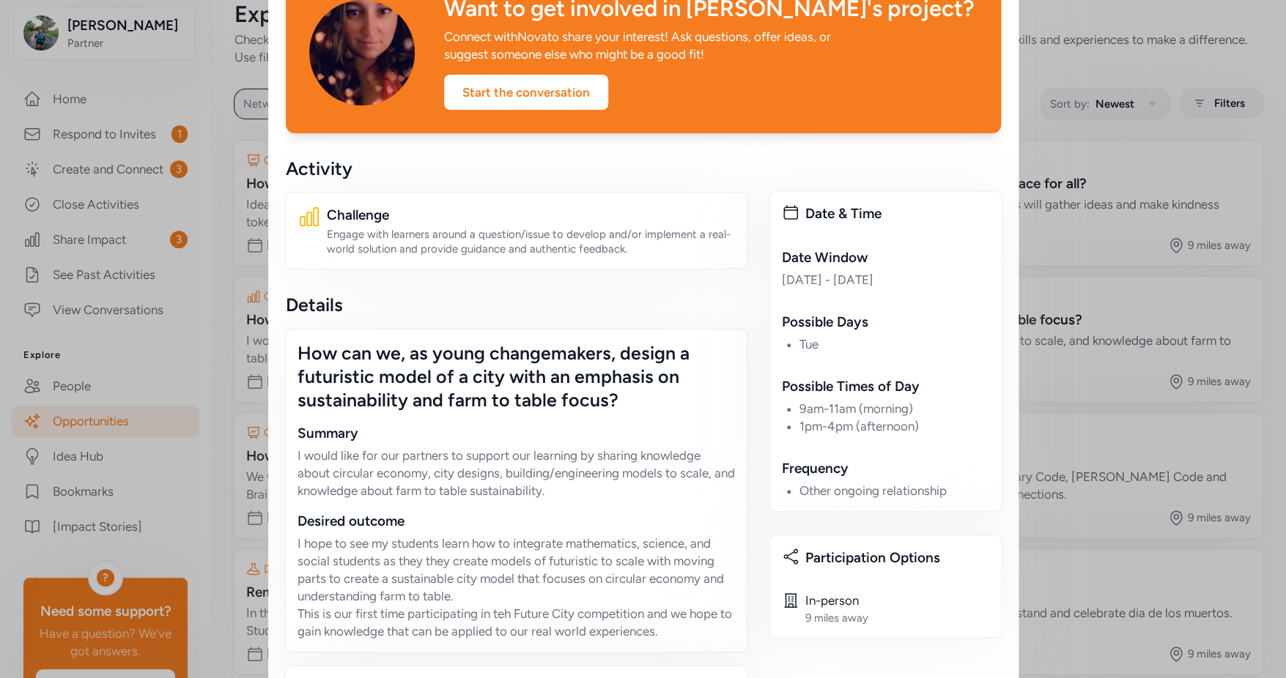
scroll to position [96, 0]
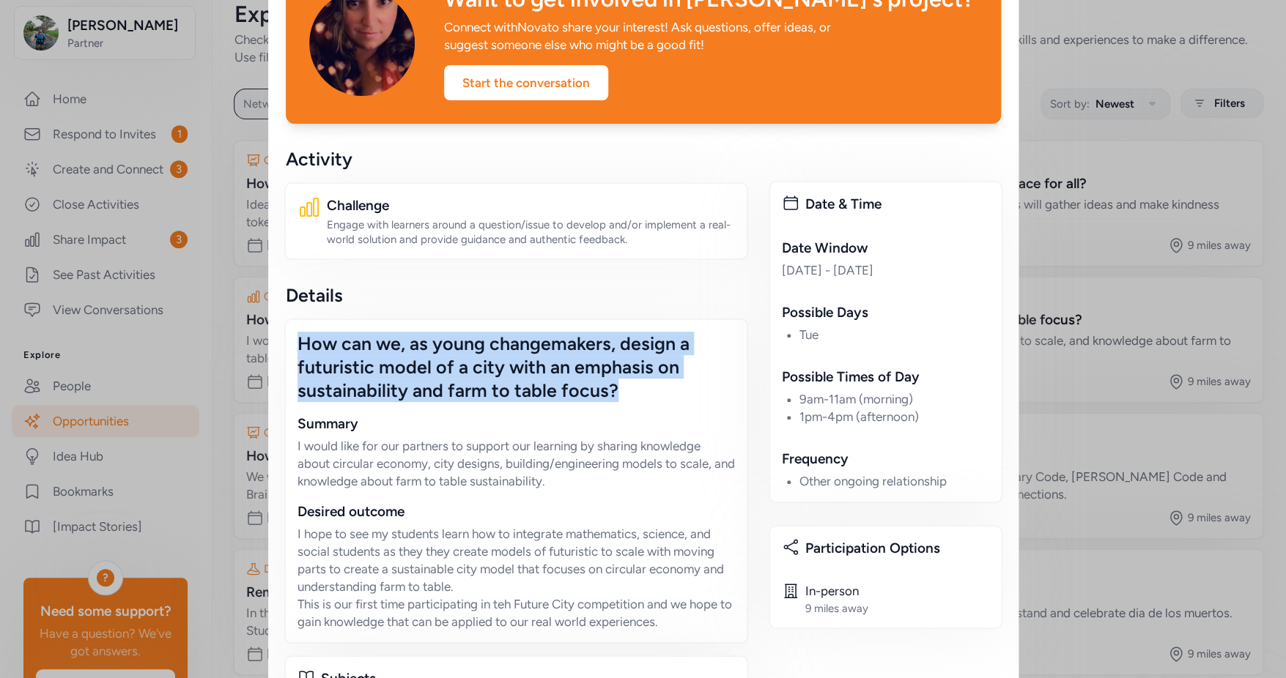
drag, startPoint x: 634, startPoint y: 407, endPoint x: 329, endPoint y: 345, distance: 310.9
click at [291, 337] on div "How can we, as young changemakers, design a futuristic model of a city with an …" at bounding box center [516, 481] width 464 height 325
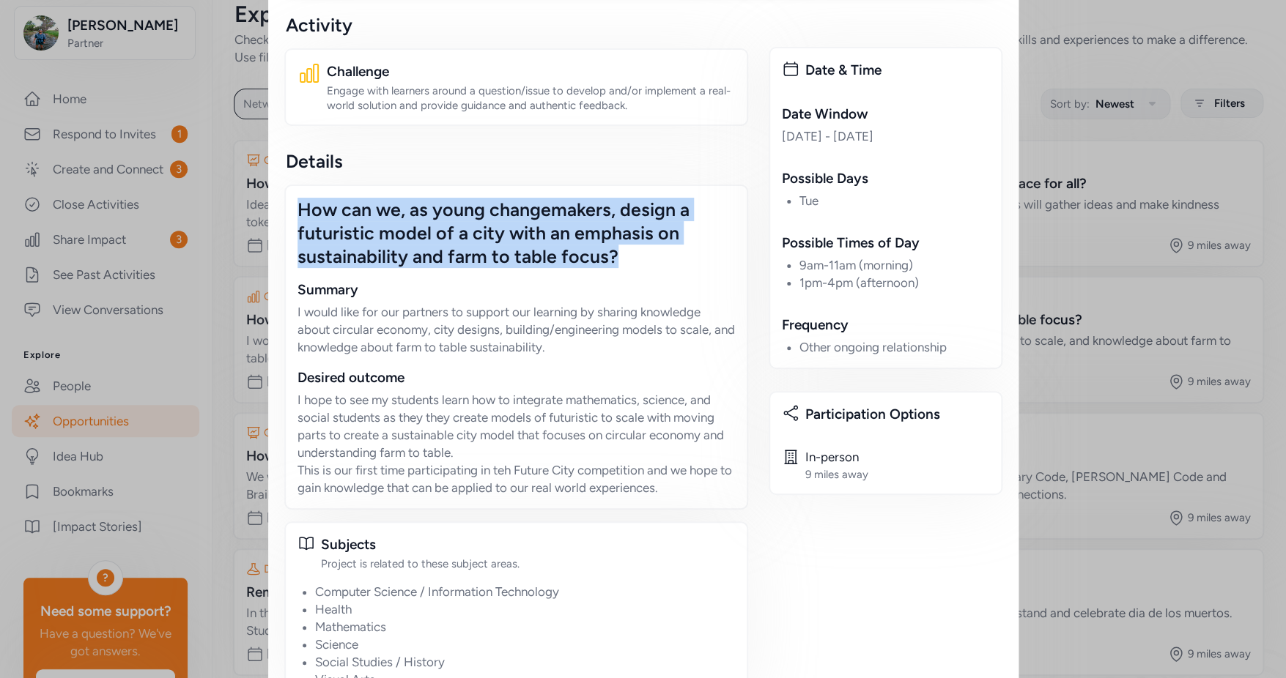
scroll to position [0, 0]
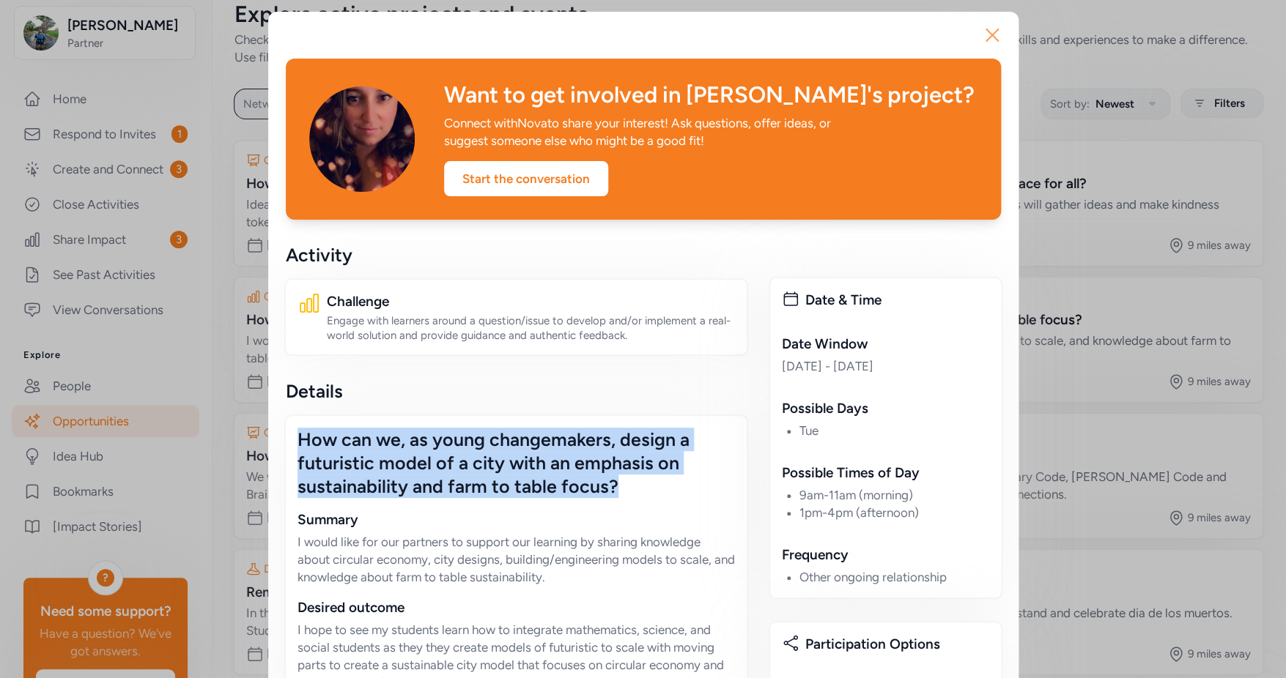
click at [991, 34] on icon "button" at bounding box center [991, 34] width 23 height 23
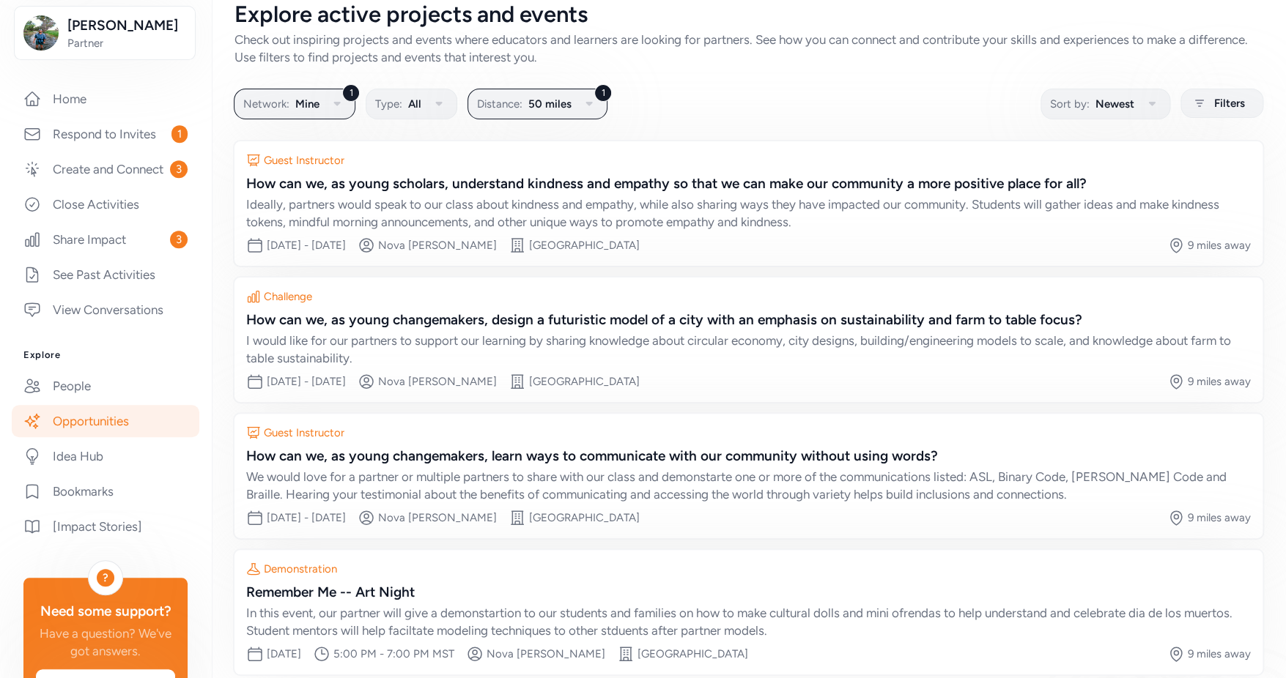
click at [115, 437] on link "Opportunities" at bounding box center [106, 421] width 188 height 32
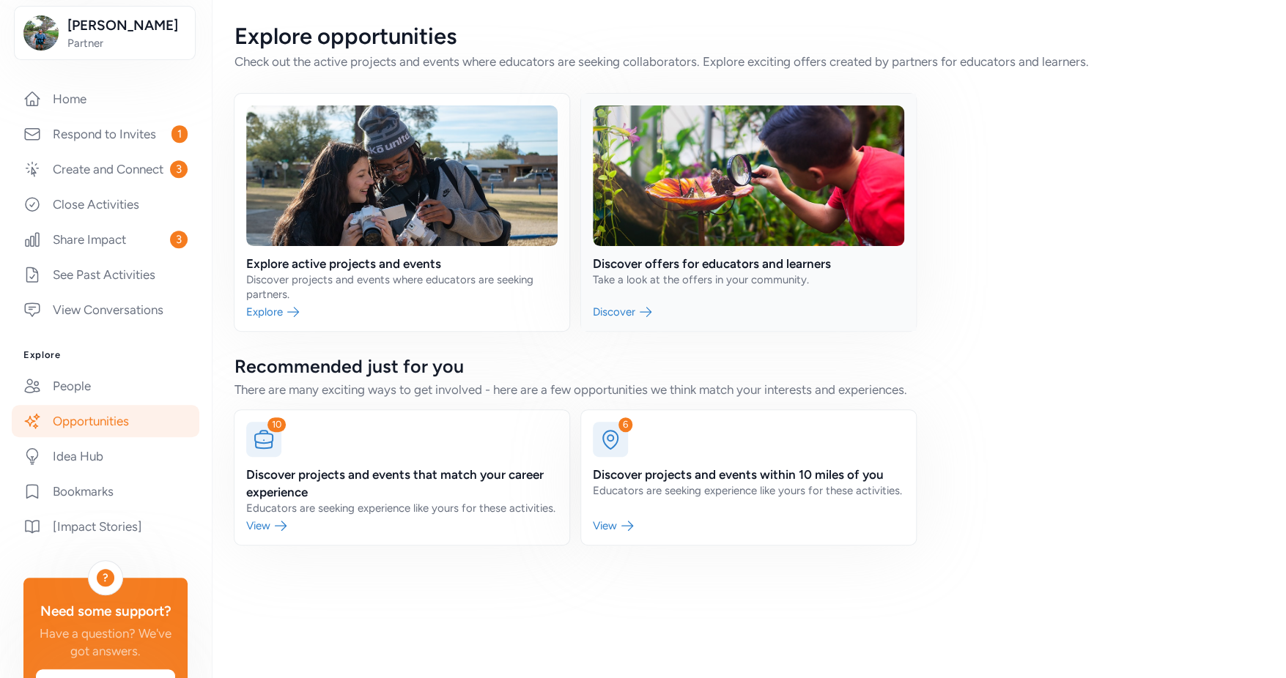
click at [698, 266] on link at bounding box center [748, 212] width 335 height 237
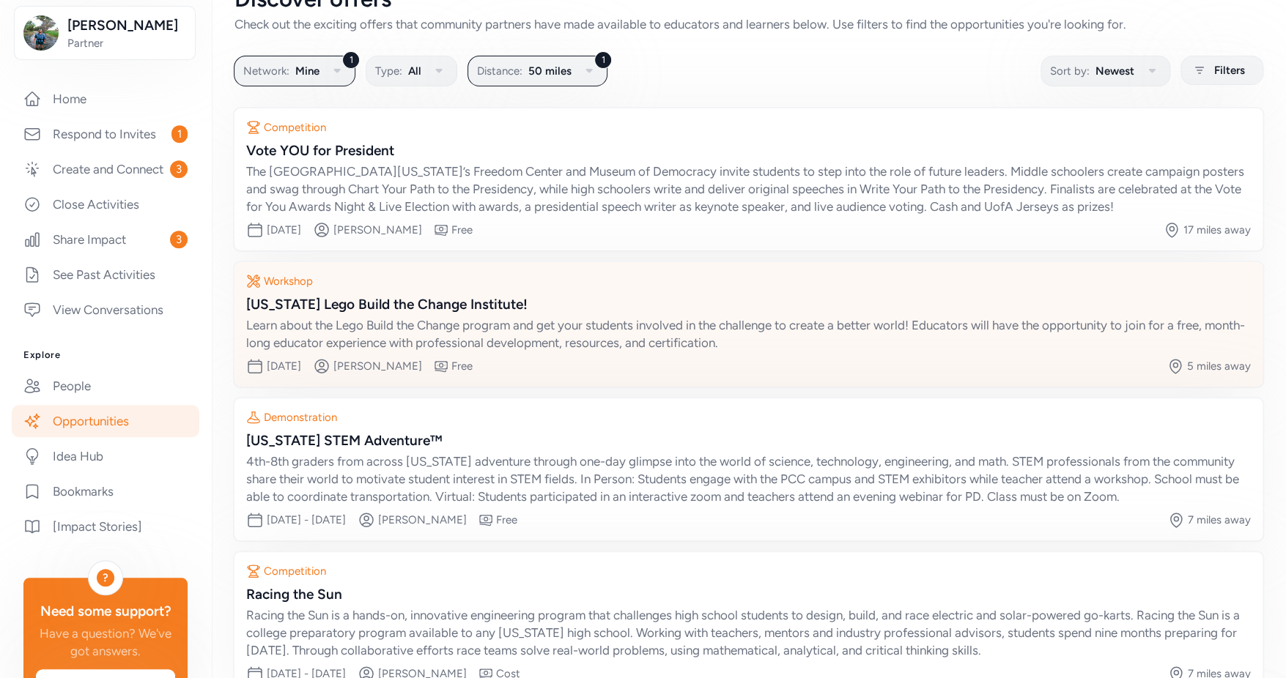
scroll to position [78, 0]
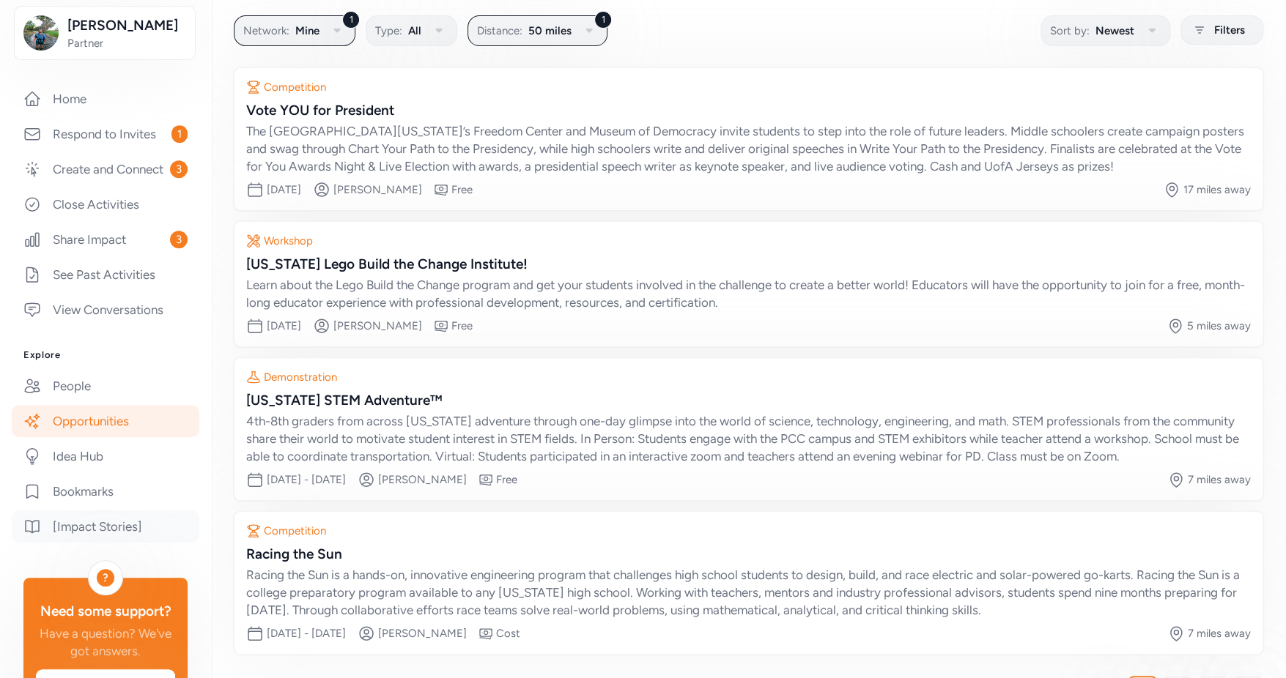
click at [114, 542] on link "[Impact Stories]" at bounding box center [106, 527] width 188 height 32
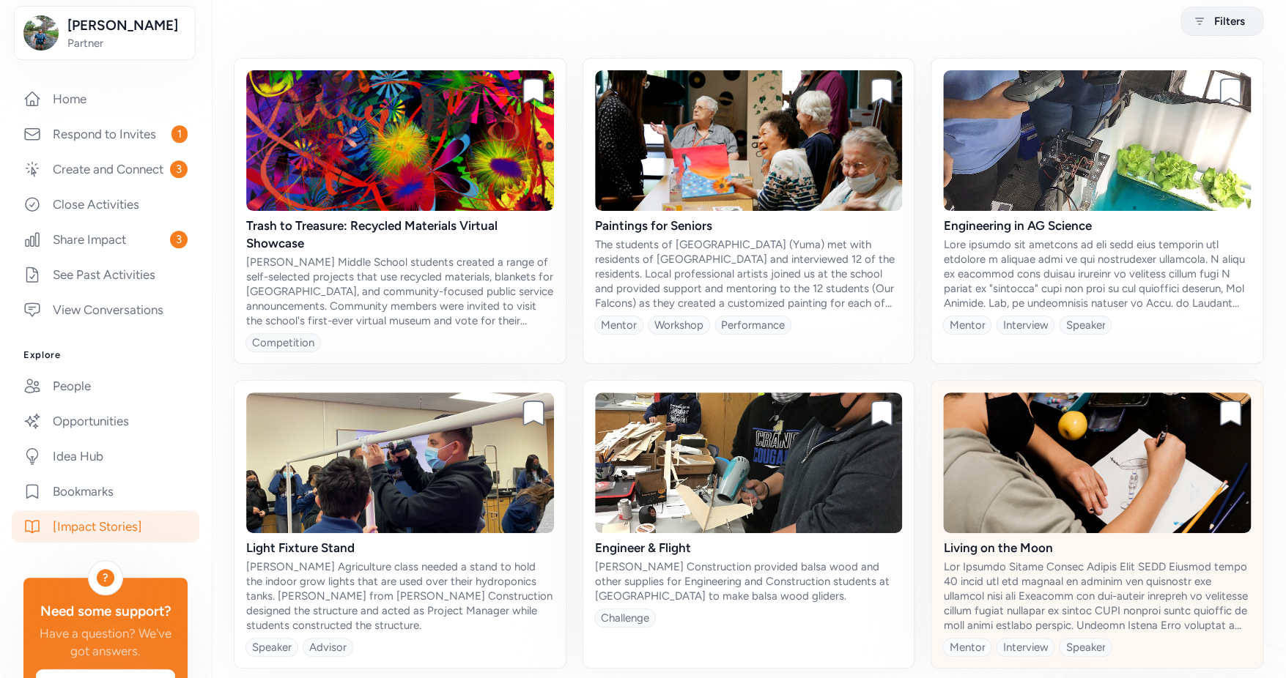
scroll to position [123, 0]
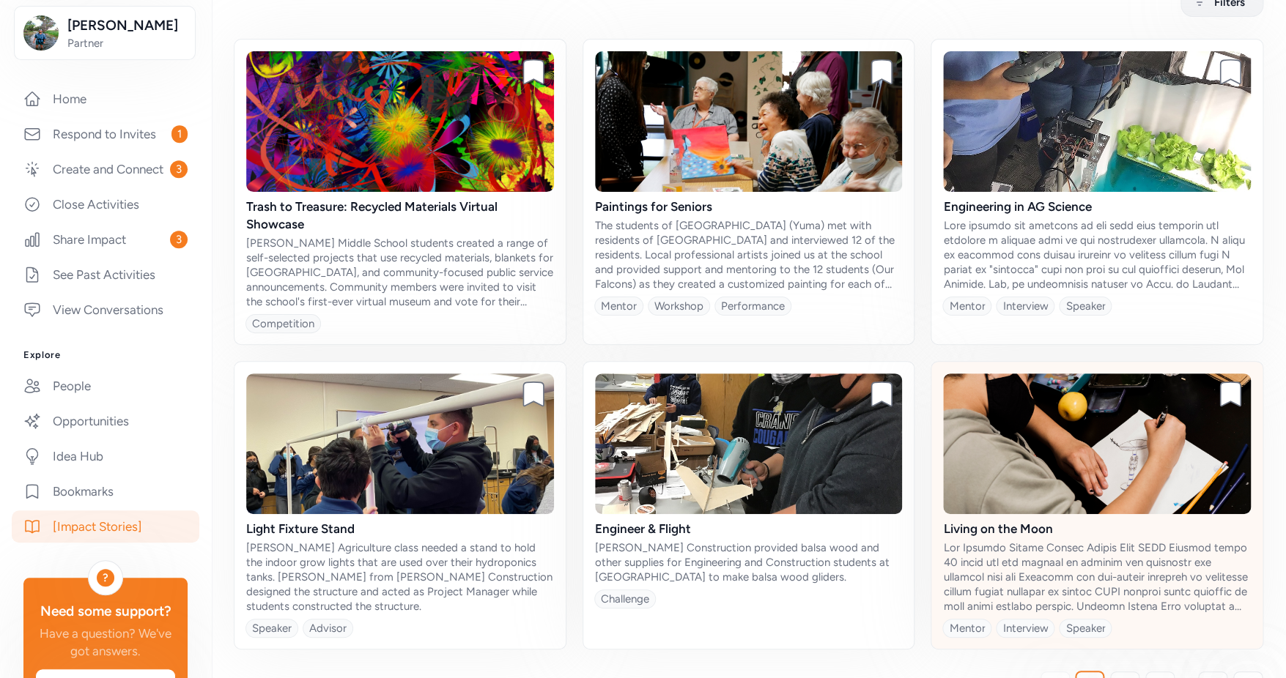
click at [1092, 468] on img at bounding box center [1097, 444] width 308 height 141
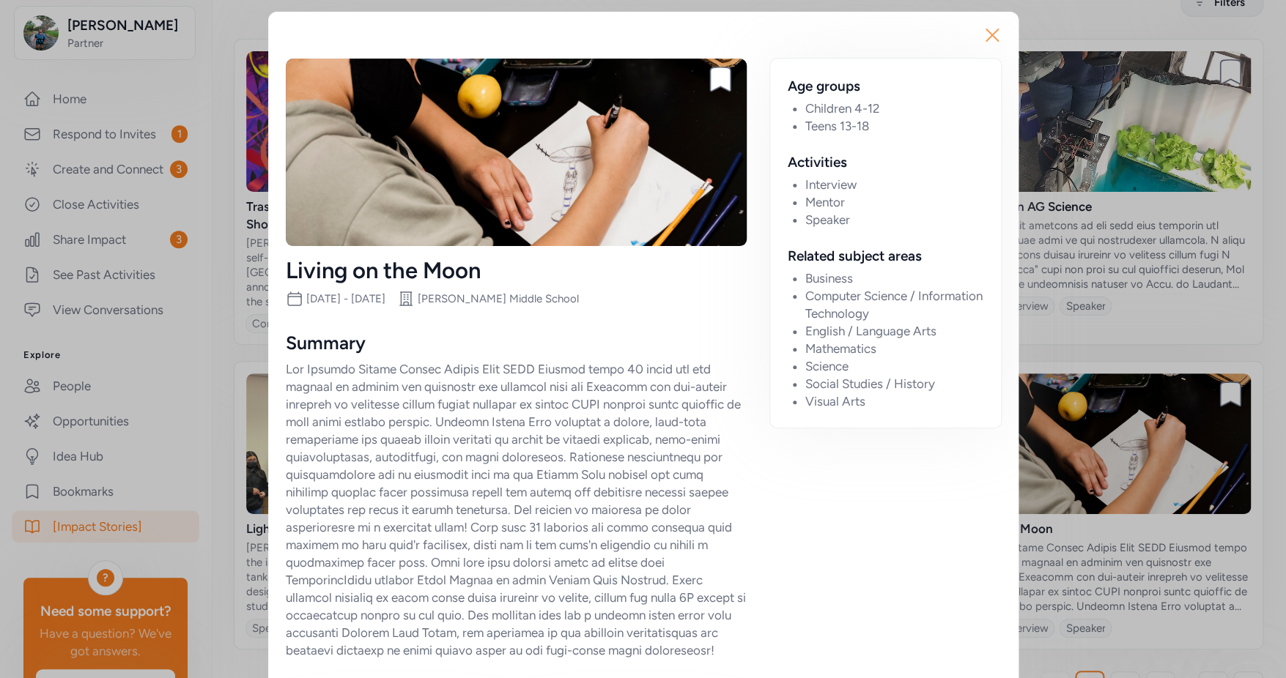
click at [990, 32] on icon "button" at bounding box center [992, 35] width 12 height 12
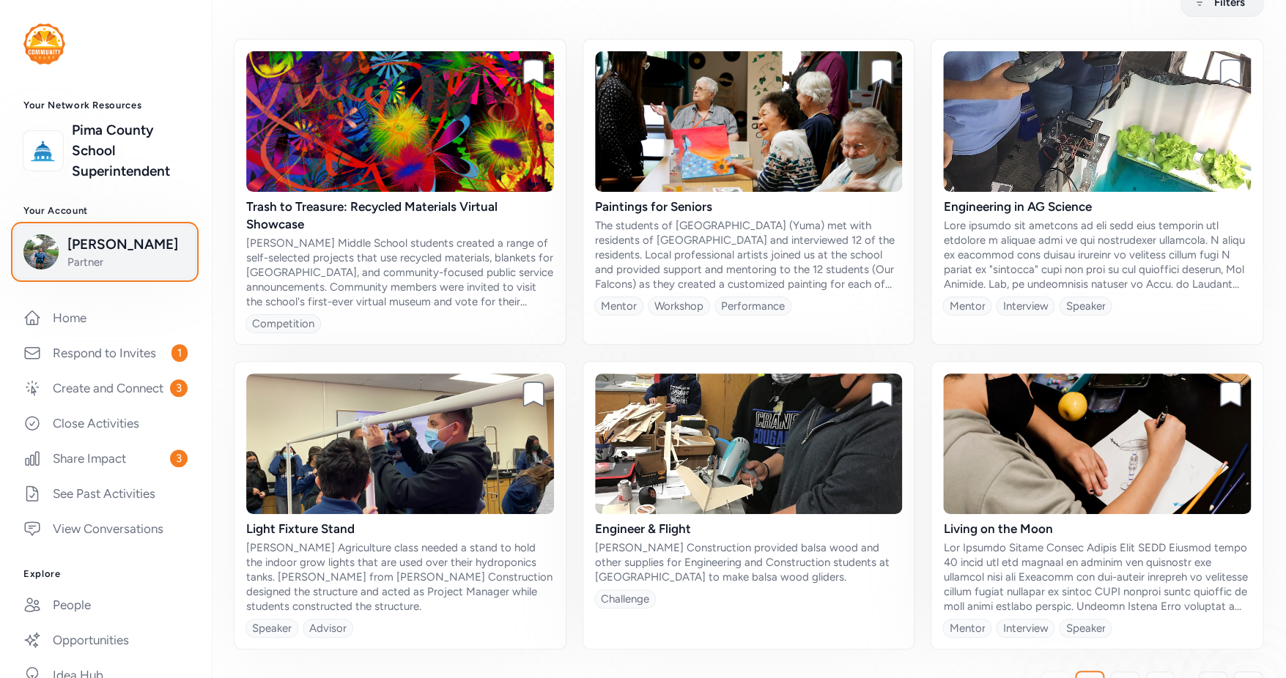
click at [98, 256] on span "Partner" at bounding box center [126, 262] width 119 height 15
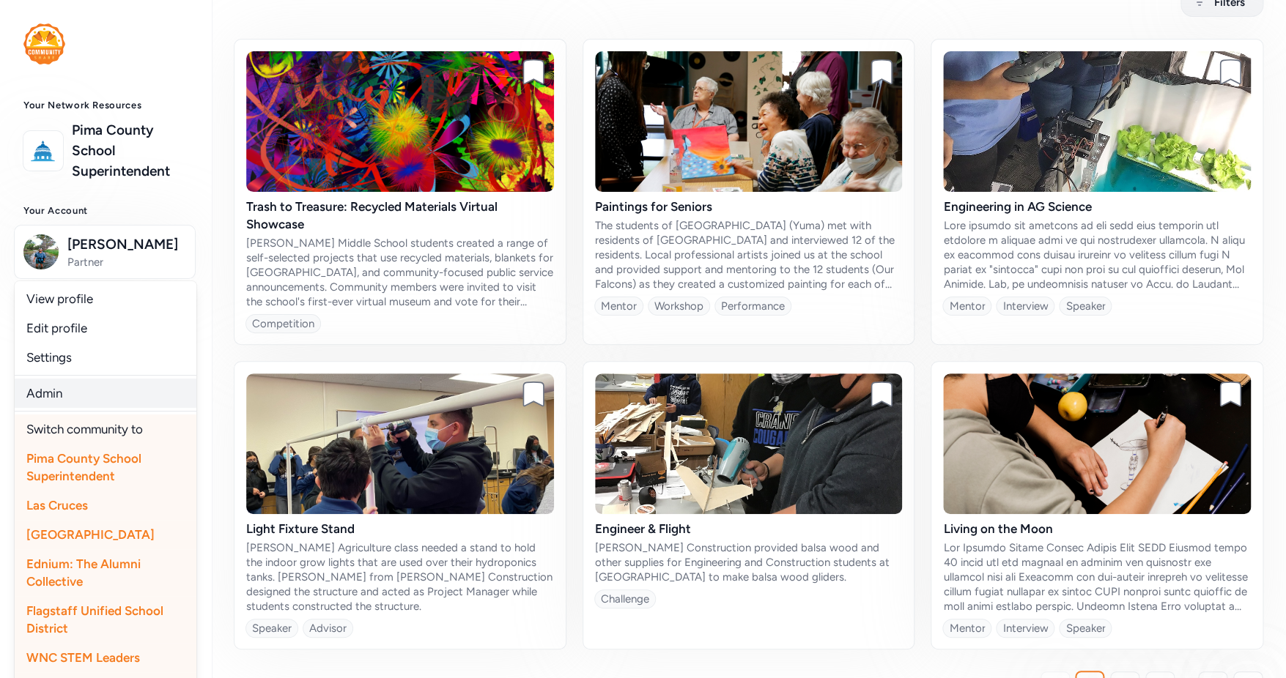
click at [58, 398] on link "Admin" at bounding box center [106, 393] width 182 height 29
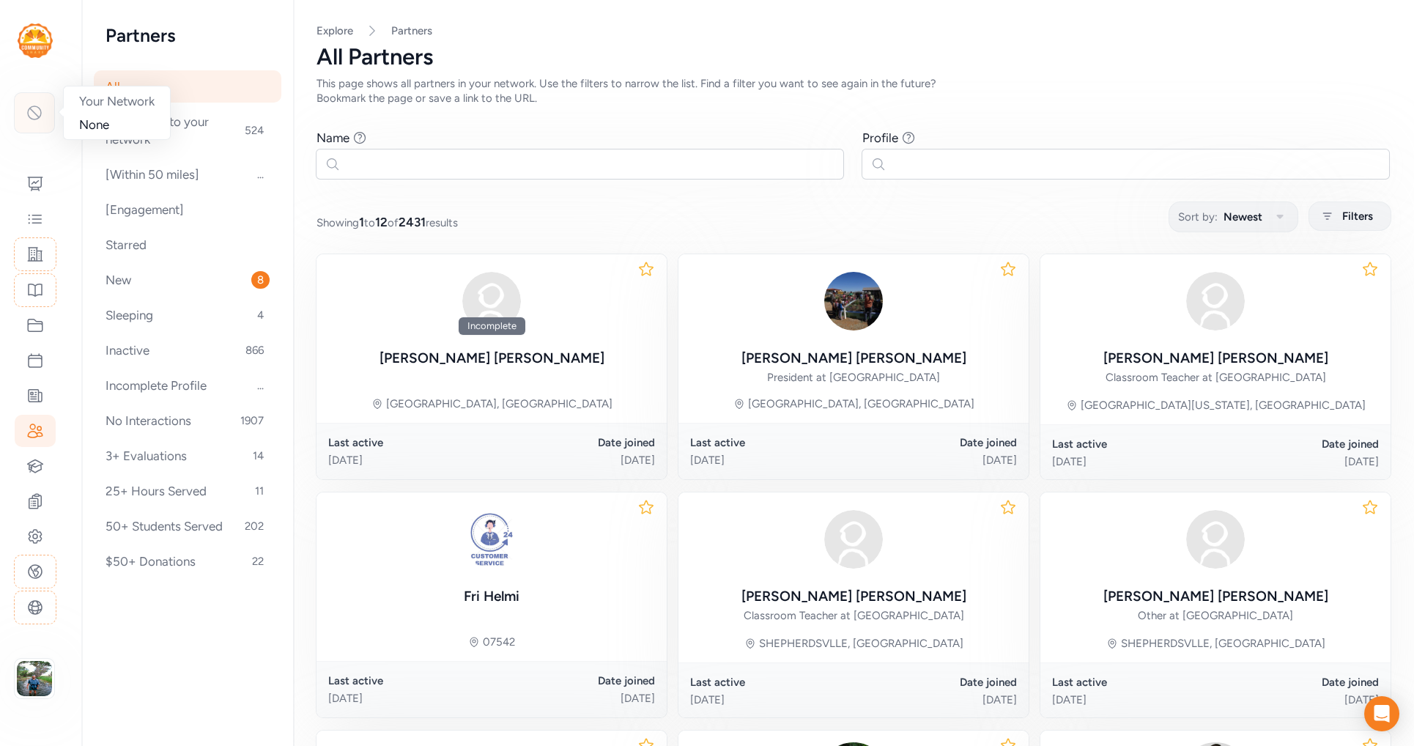
click at [40, 111] on icon at bounding box center [35, 113] width 18 height 18
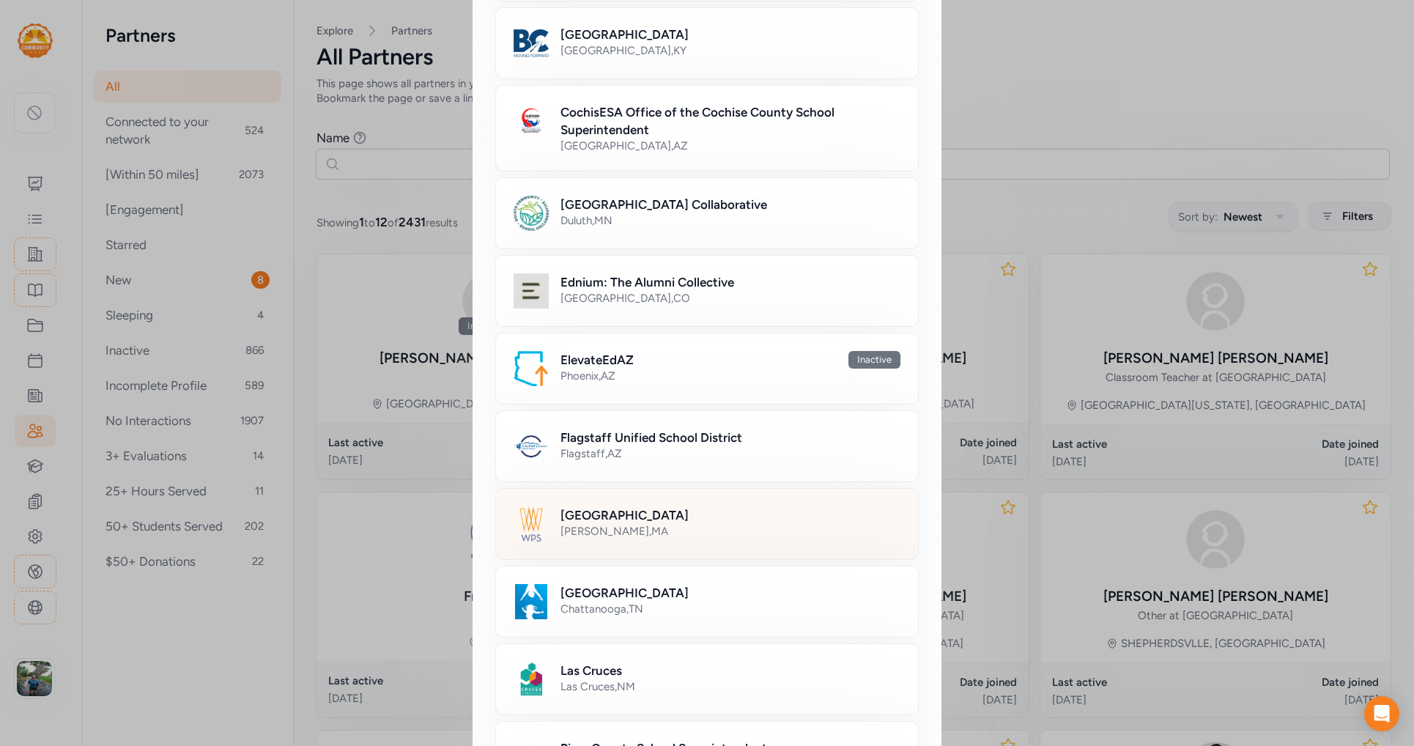
scroll to position [462, 0]
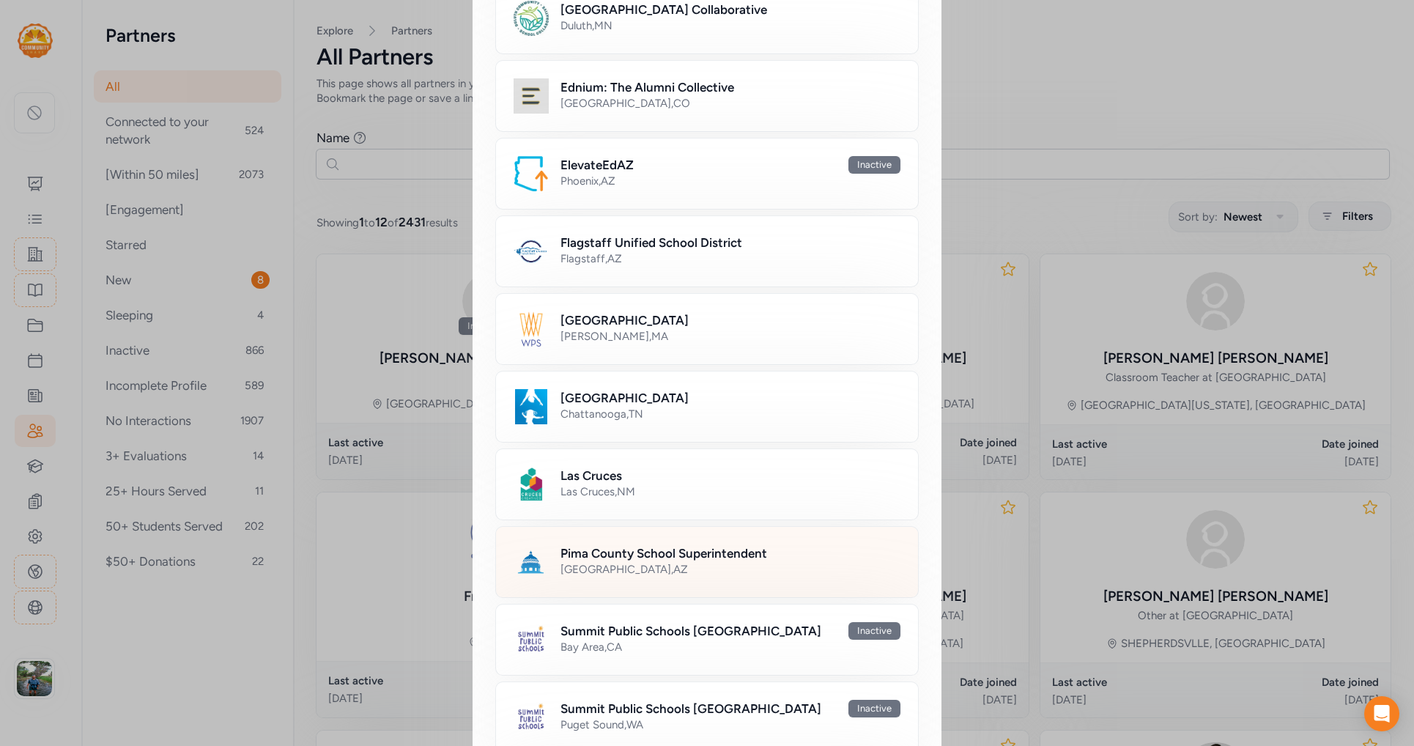
click at [638, 544] on h2 "Pima County School Superintendent" at bounding box center [663, 553] width 207 height 18
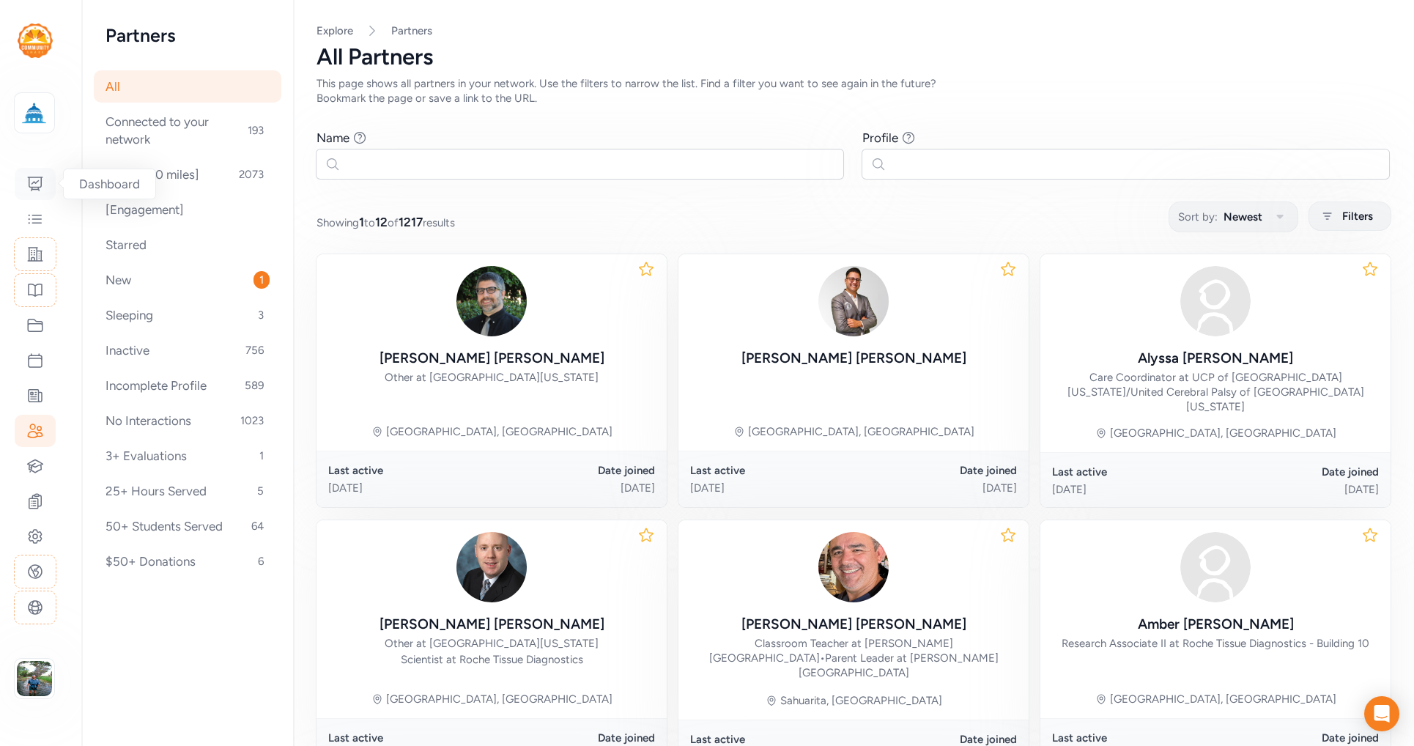
click at [25, 181] on div at bounding box center [35, 184] width 41 height 32
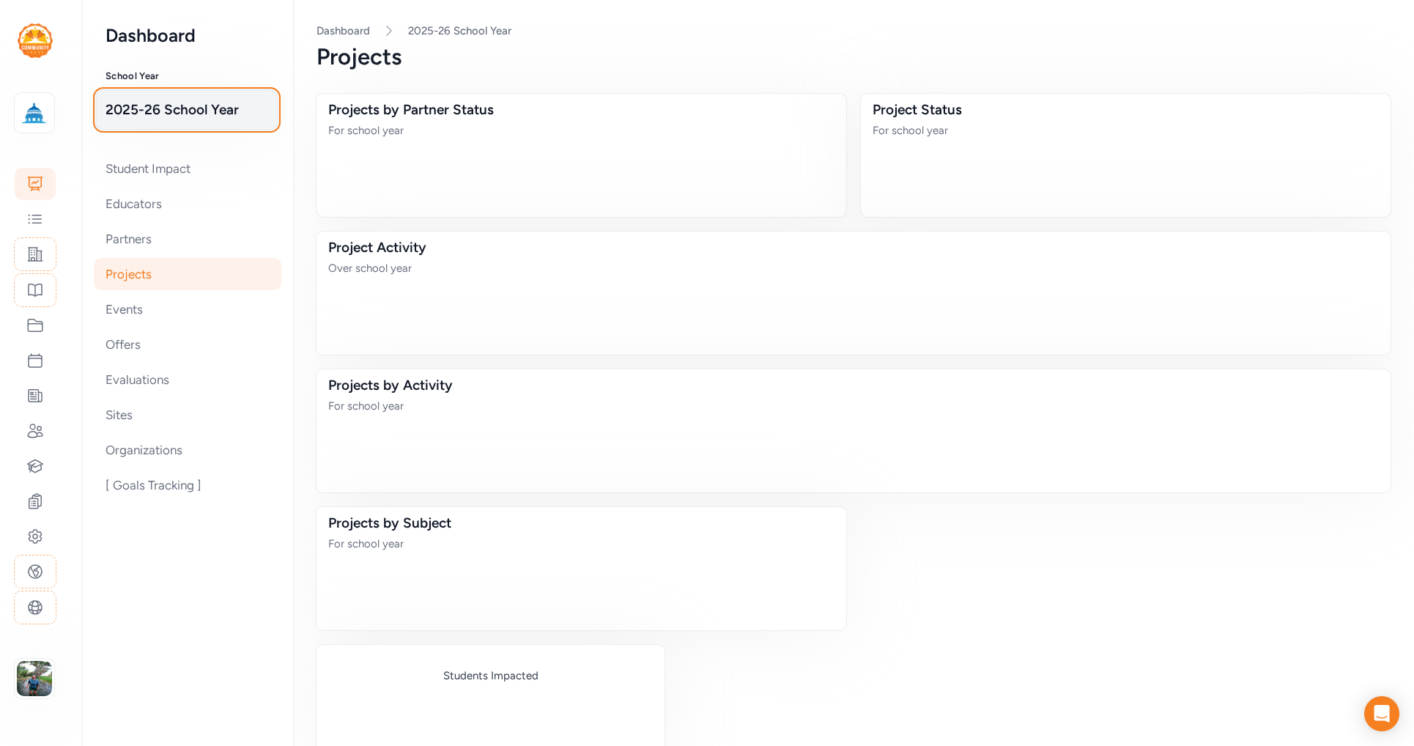
click at [212, 119] on span "2025-26 School Year" at bounding box center [186, 110] width 163 height 21
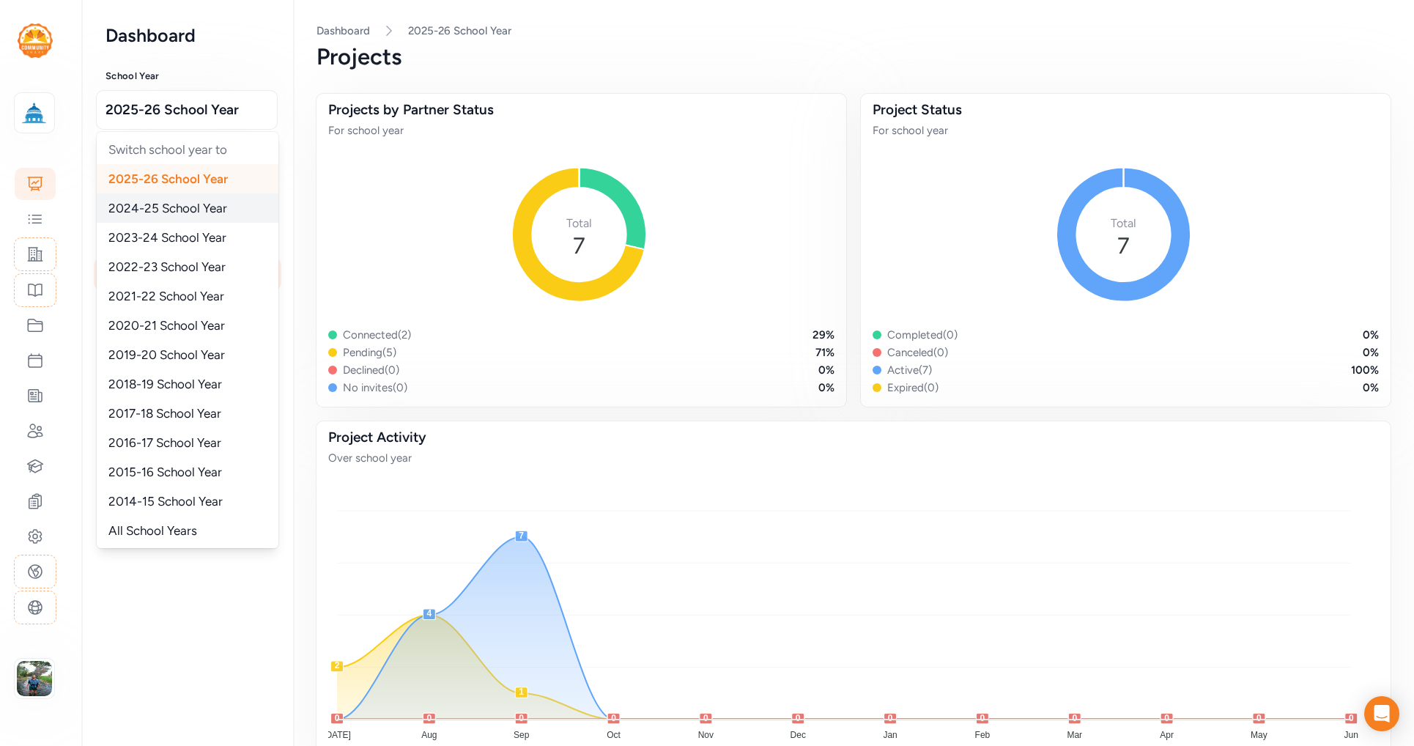
click at [208, 207] on span "2024-25 School Year" at bounding box center [167, 208] width 119 height 15
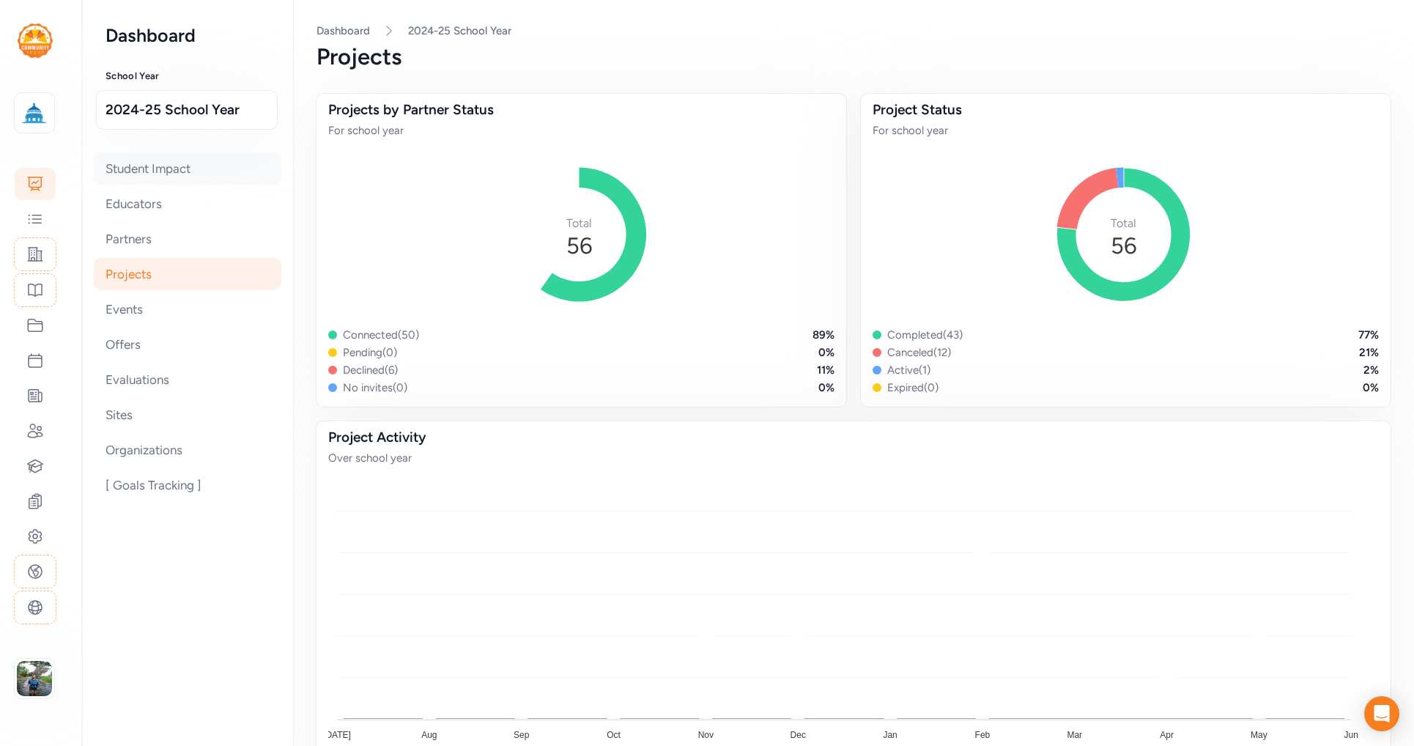
click at [162, 160] on div "Student Impact" at bounding box center [188, 168] width 188 height 32
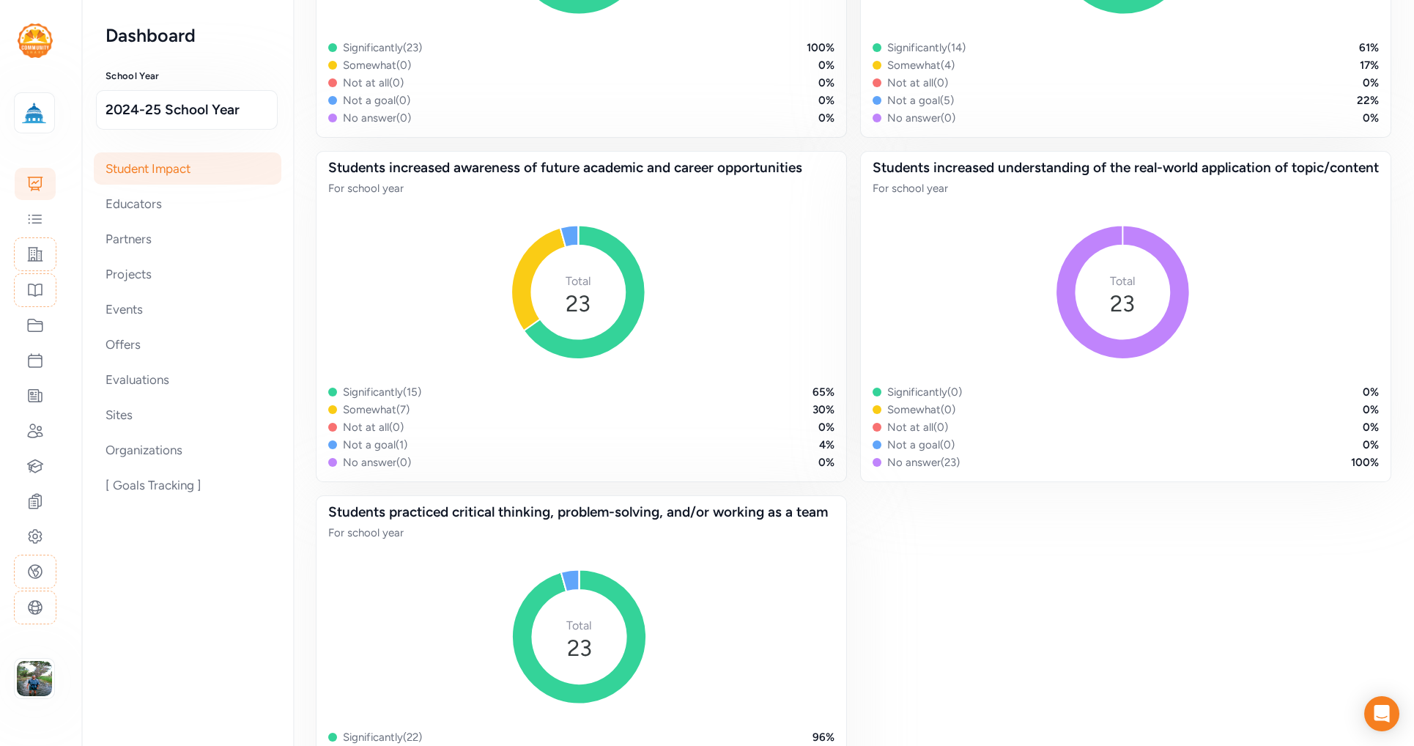
scroll to position [1220, 0]
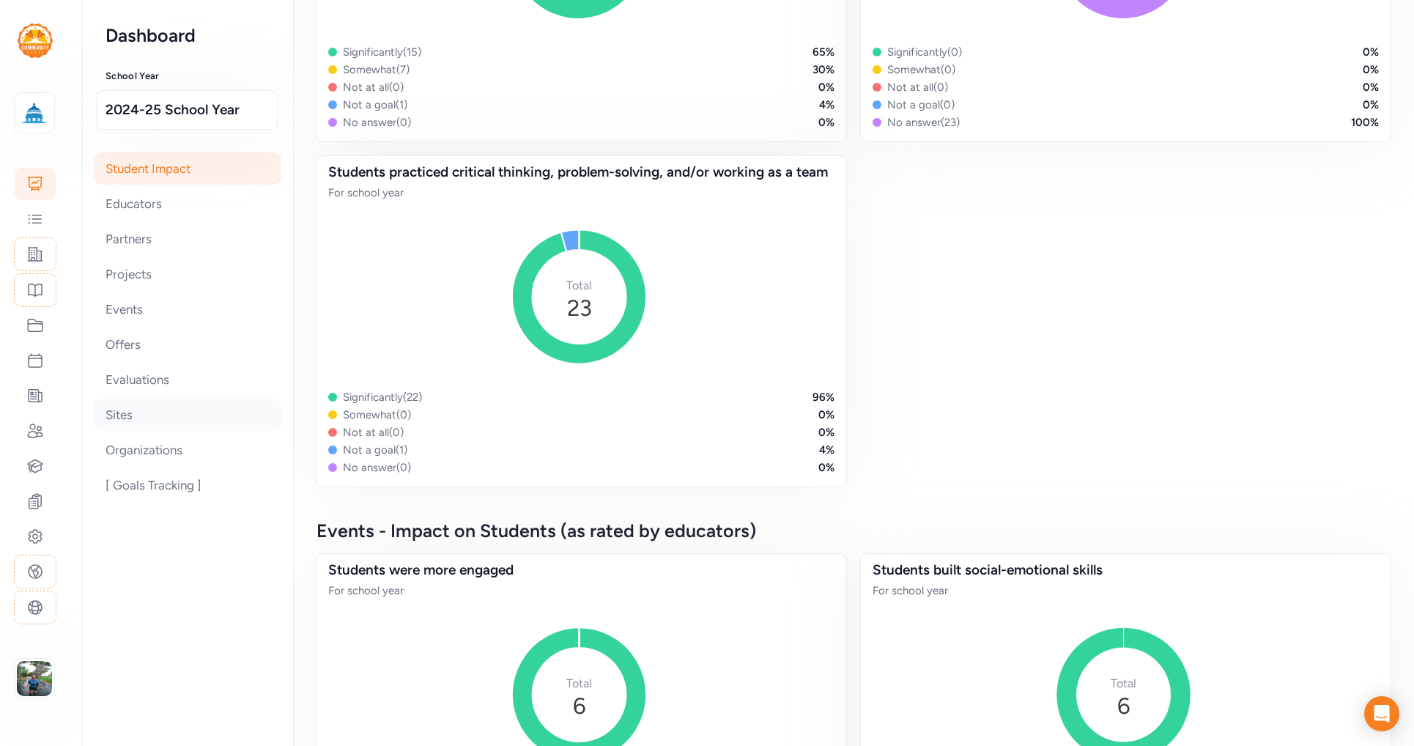
click at [146, 418] on div "Sites" at bounding box center [188, 415] width 188 height 32
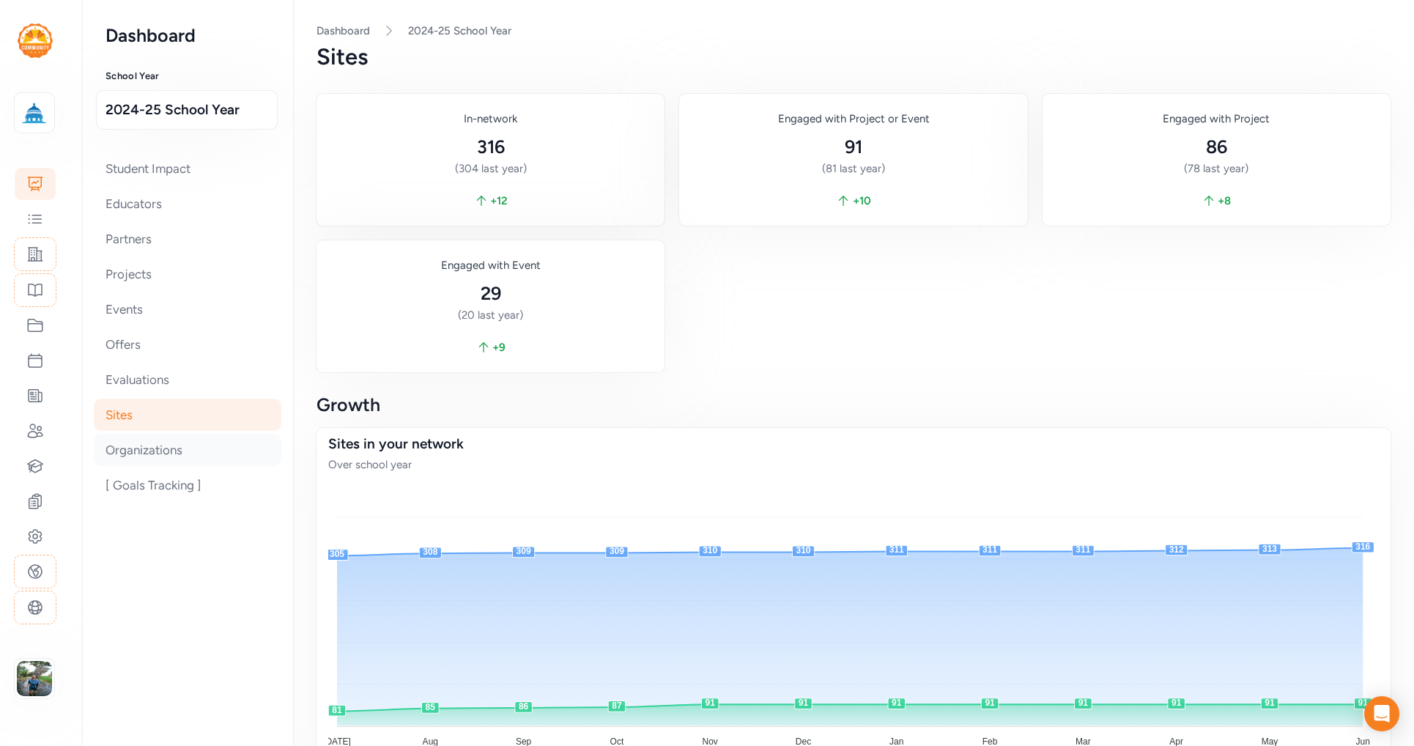
click at [163, 447] on div "Organizations" at bounding box center [188, 450] width 188 height 32
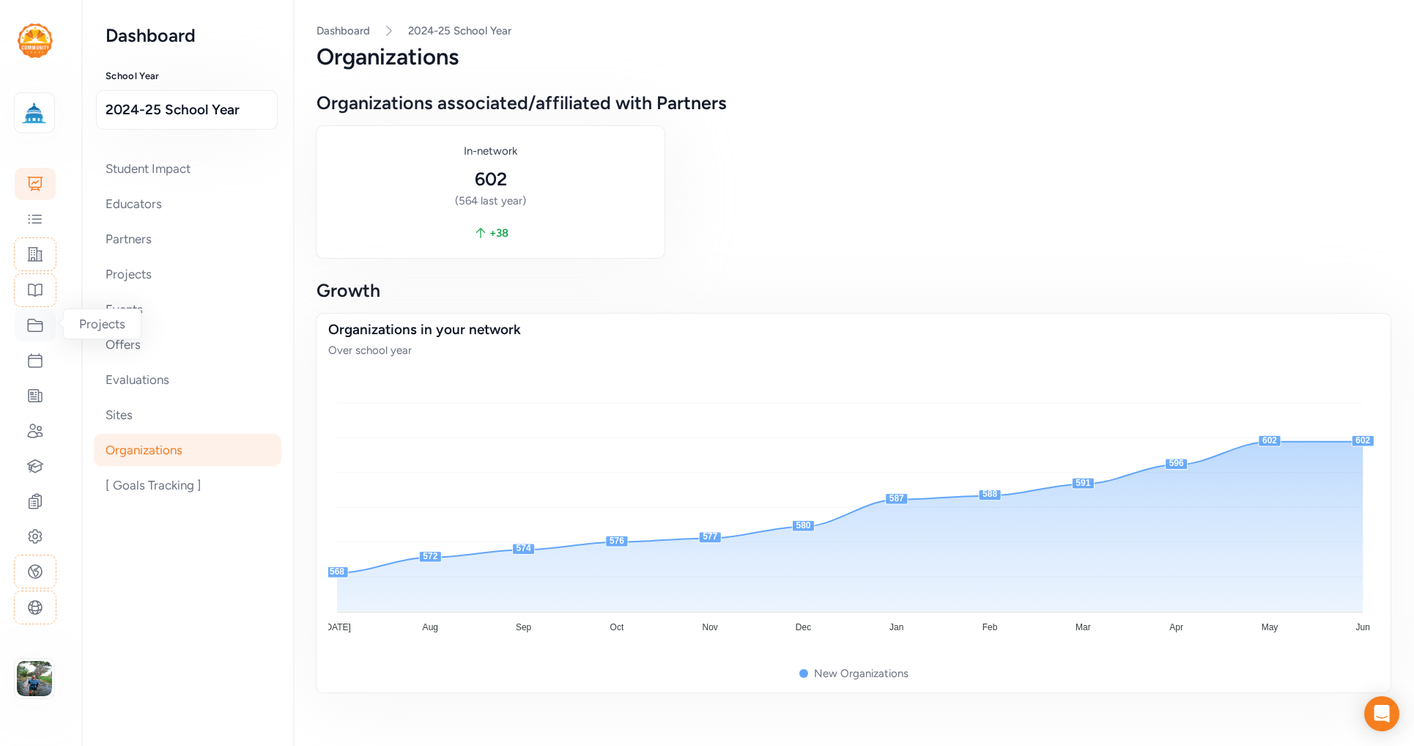
click at [39, 321] on icon at bounding box center [35, 325] width 18 height 18
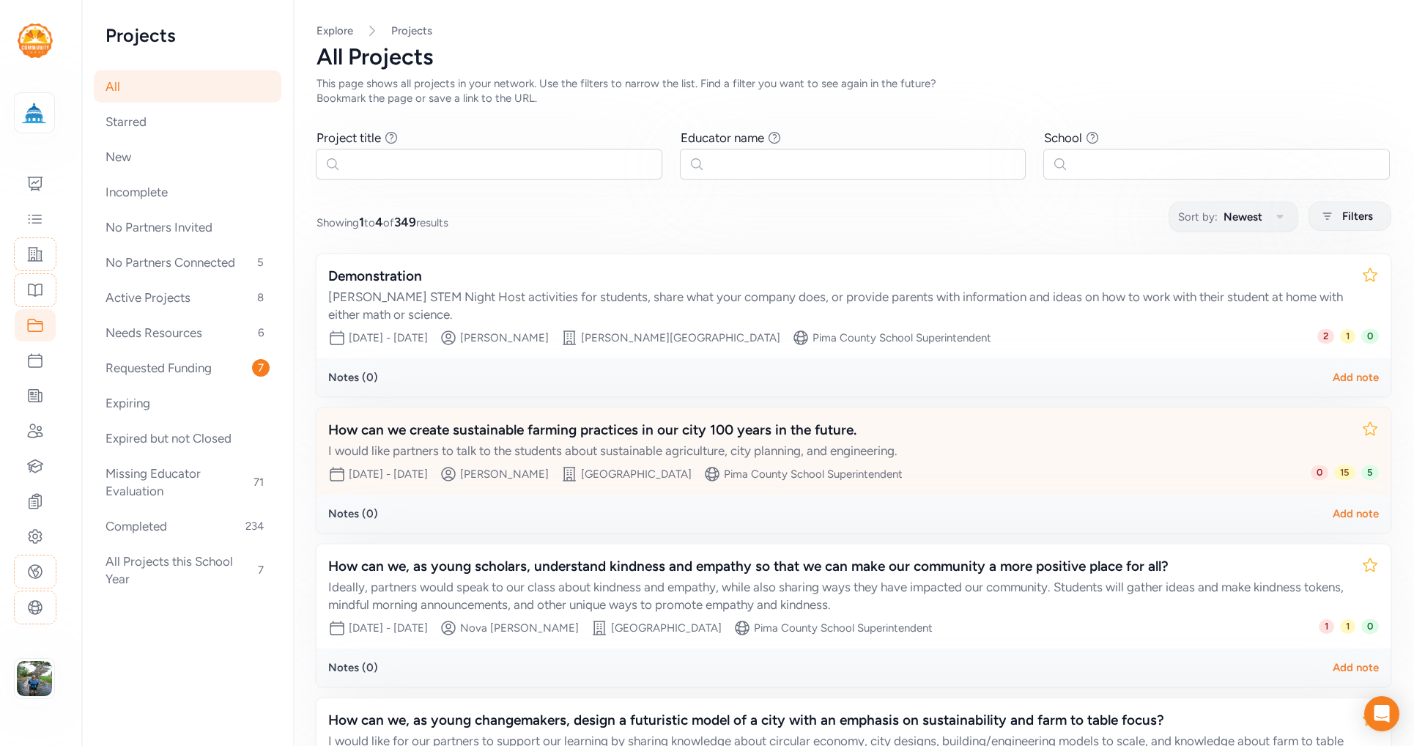
click at [599, 422] on div "How can we create sustainable farming practices in our city 100 years in the fu…" at bounding box center [838, 430] width 1021 height 21
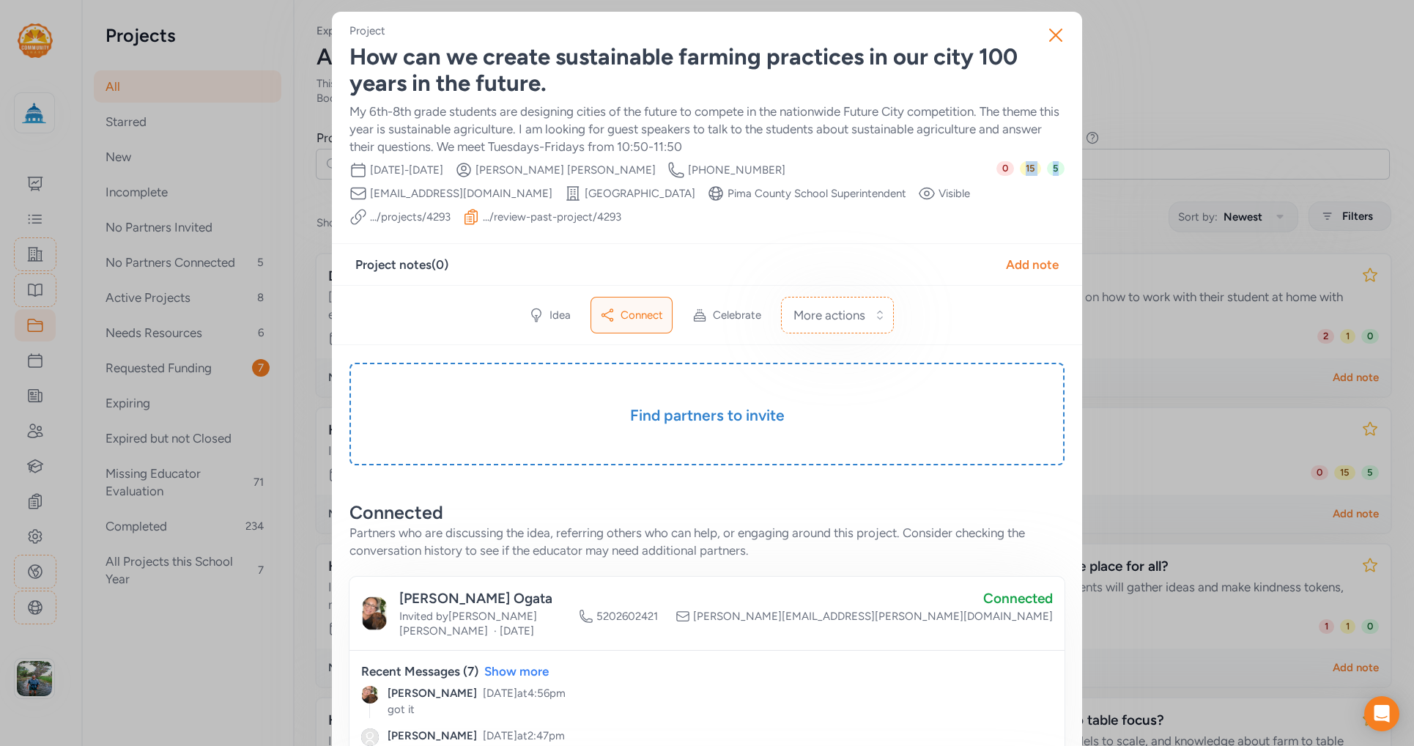
drag, startPoint x: 1064, startPoint y: 175, endPoint x: 1015, endPoint y: 166, distance: 50.0
click at [1041, 190] on div "0 15 5" at bounding box center [1030, 193] width 68 height 64
drag, startPoint x: 1062, startPoint y: 171, endPoint x: 1042, endPoint y: 166, distance: 21.0
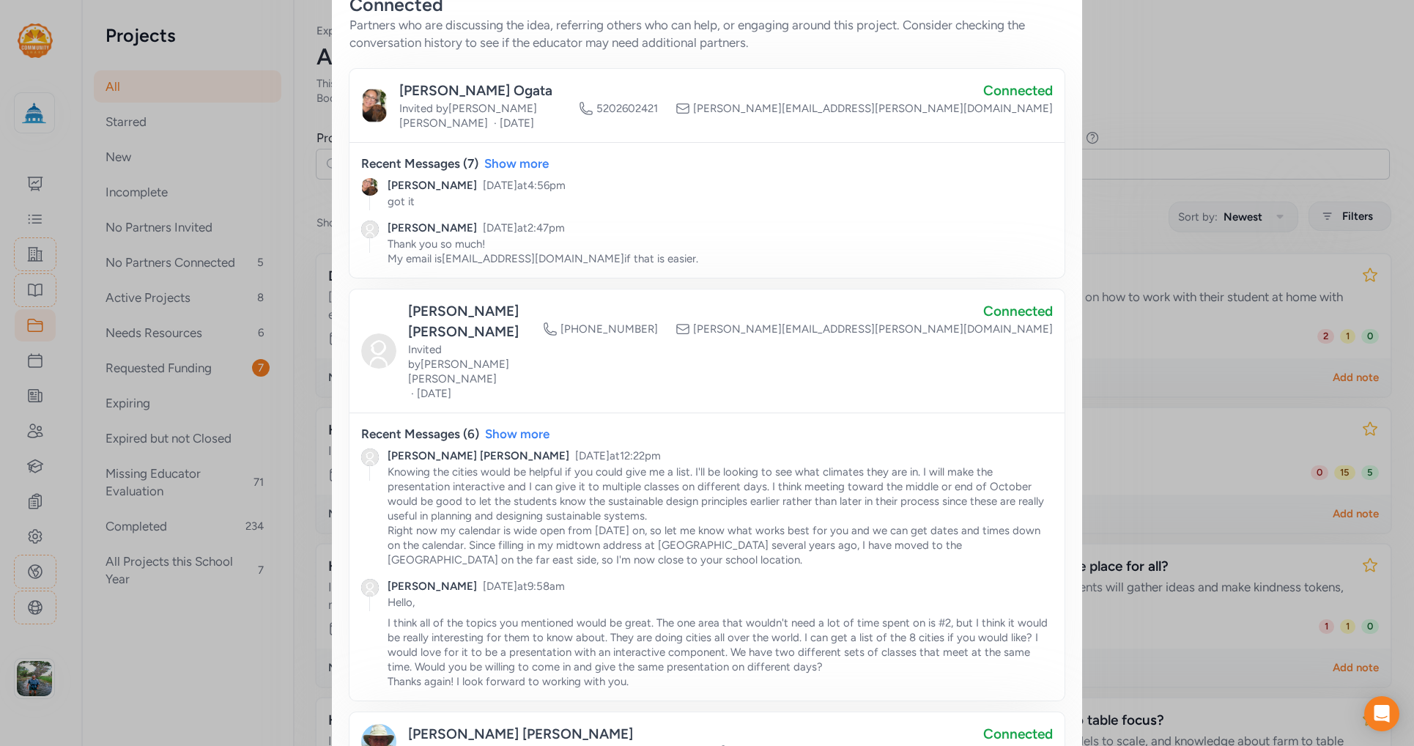
scroll to position [93, 0]
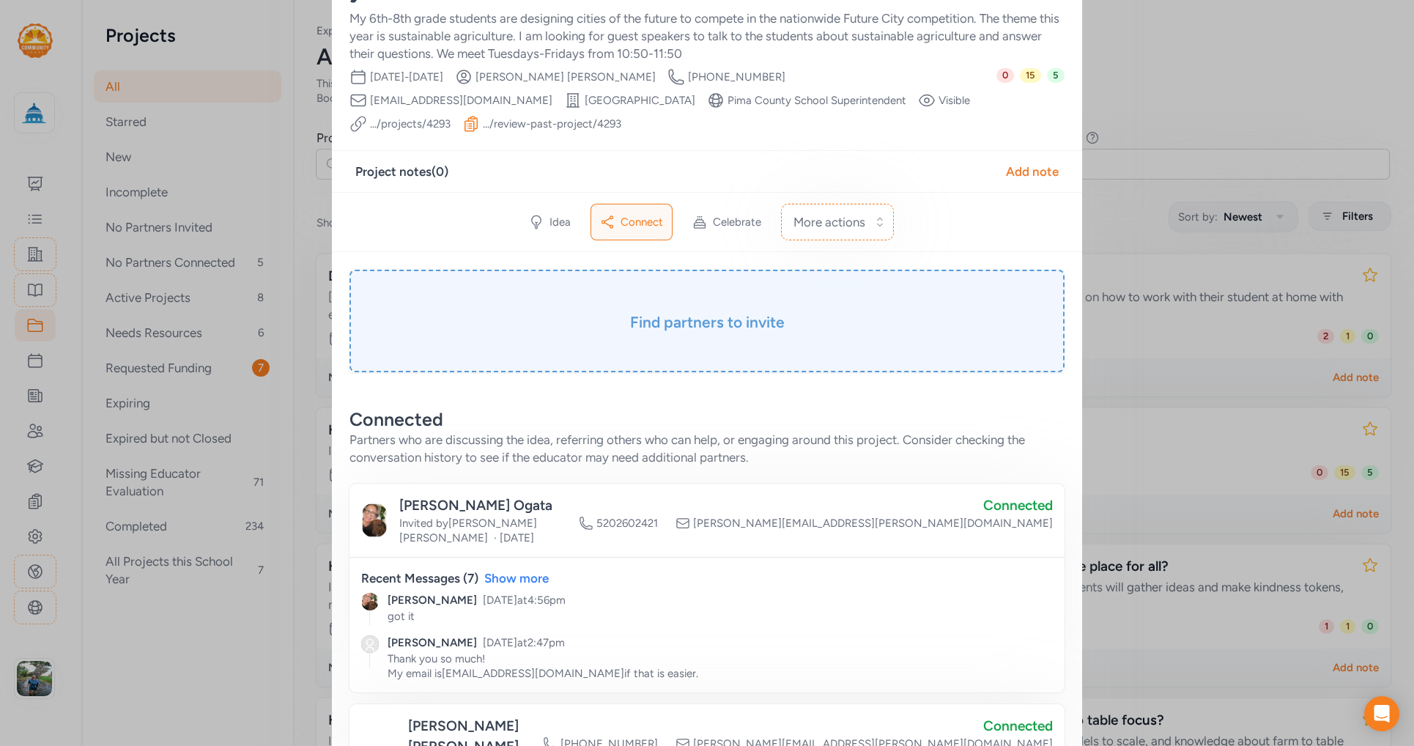
click at [711, 304] on div "Find partners to invite" at bounding box center [706, 321] width 715 height 103
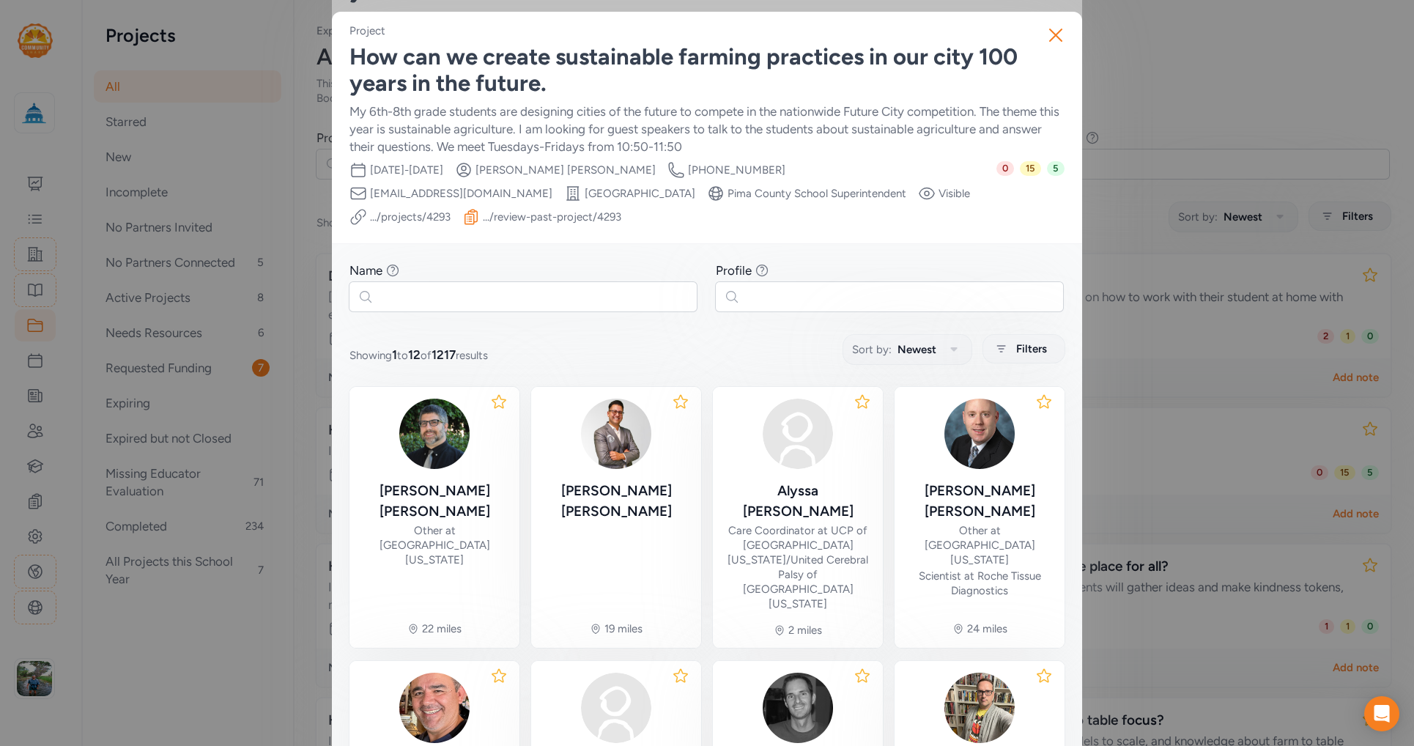
scroll to position [334, 0]
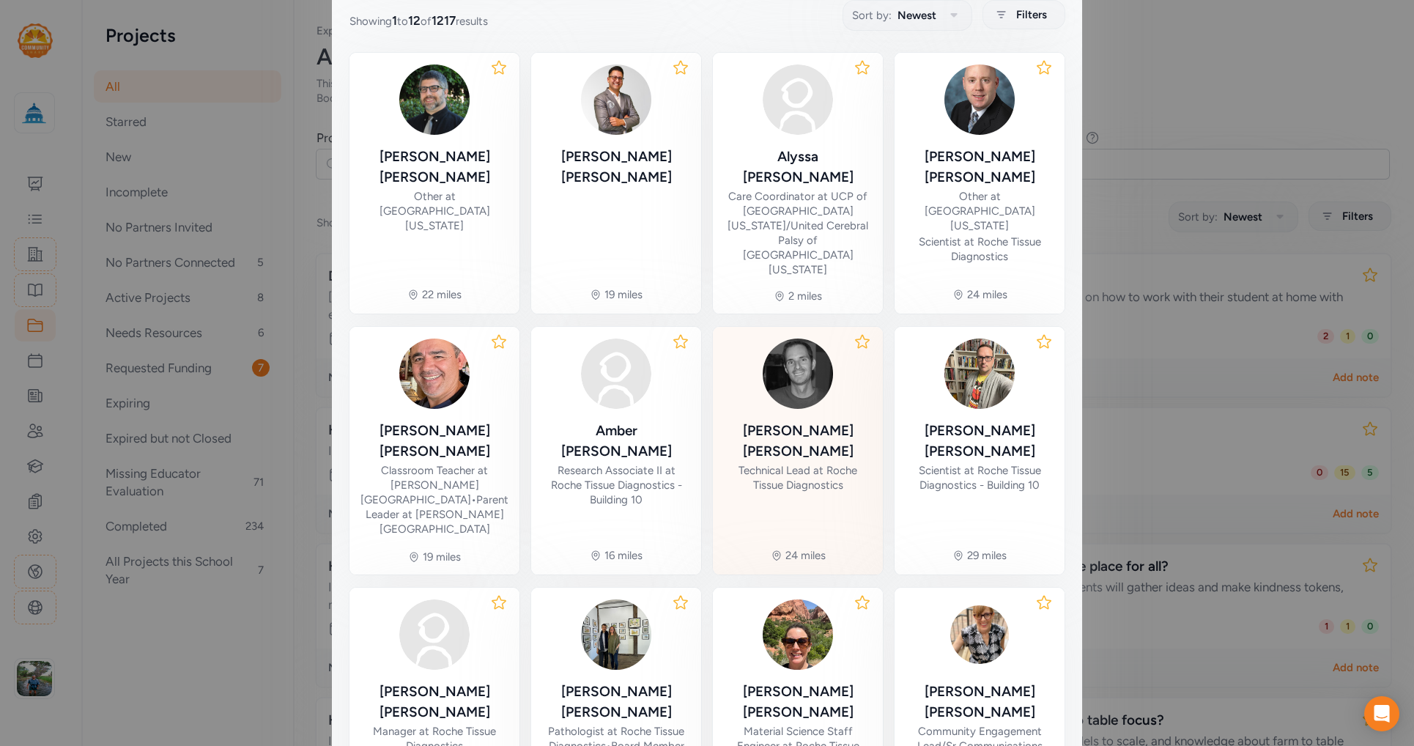
click at [784, 463] on div "Technical Lead at Roche Tissue Diagnostics" at bounding box center [798, 477] width 147 height 29
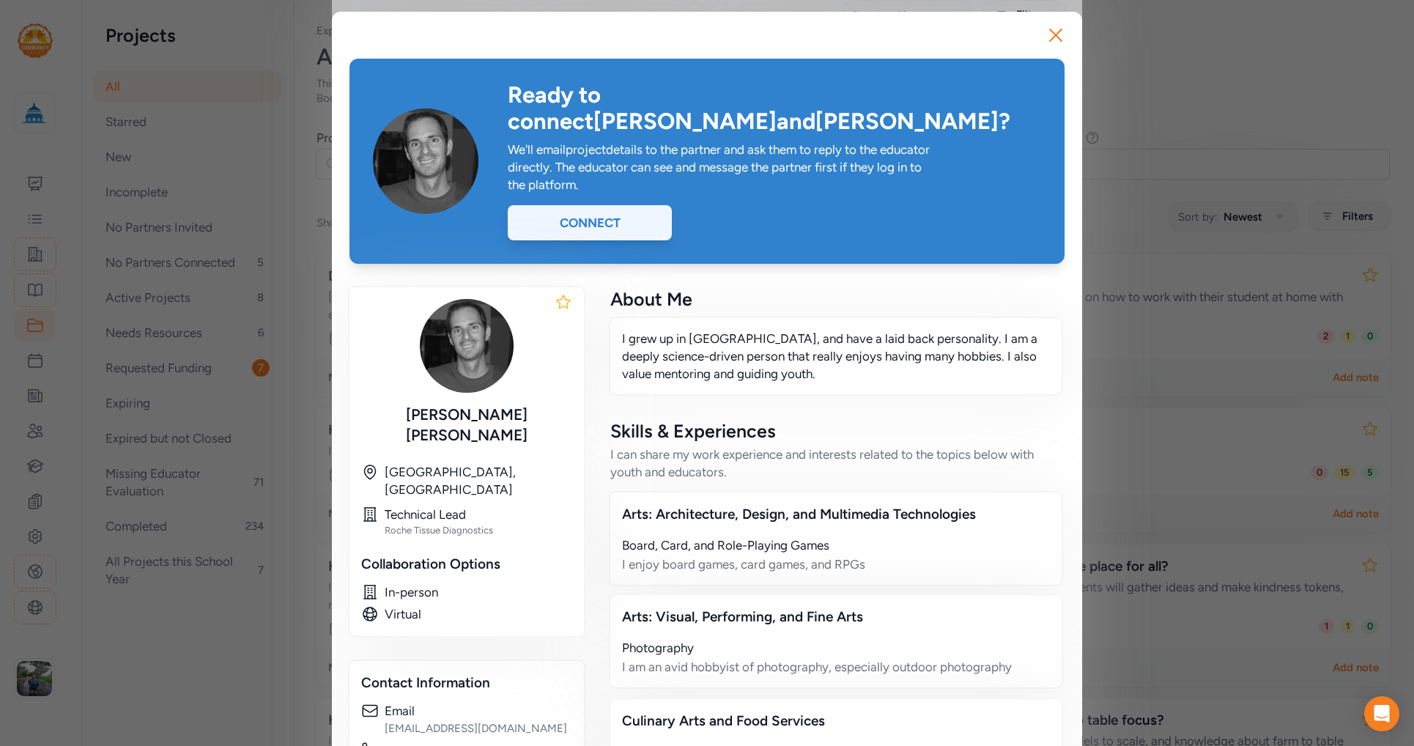
click at [590, 205] on div "Connect" at bounding box center [590, 222] width 164 height 35
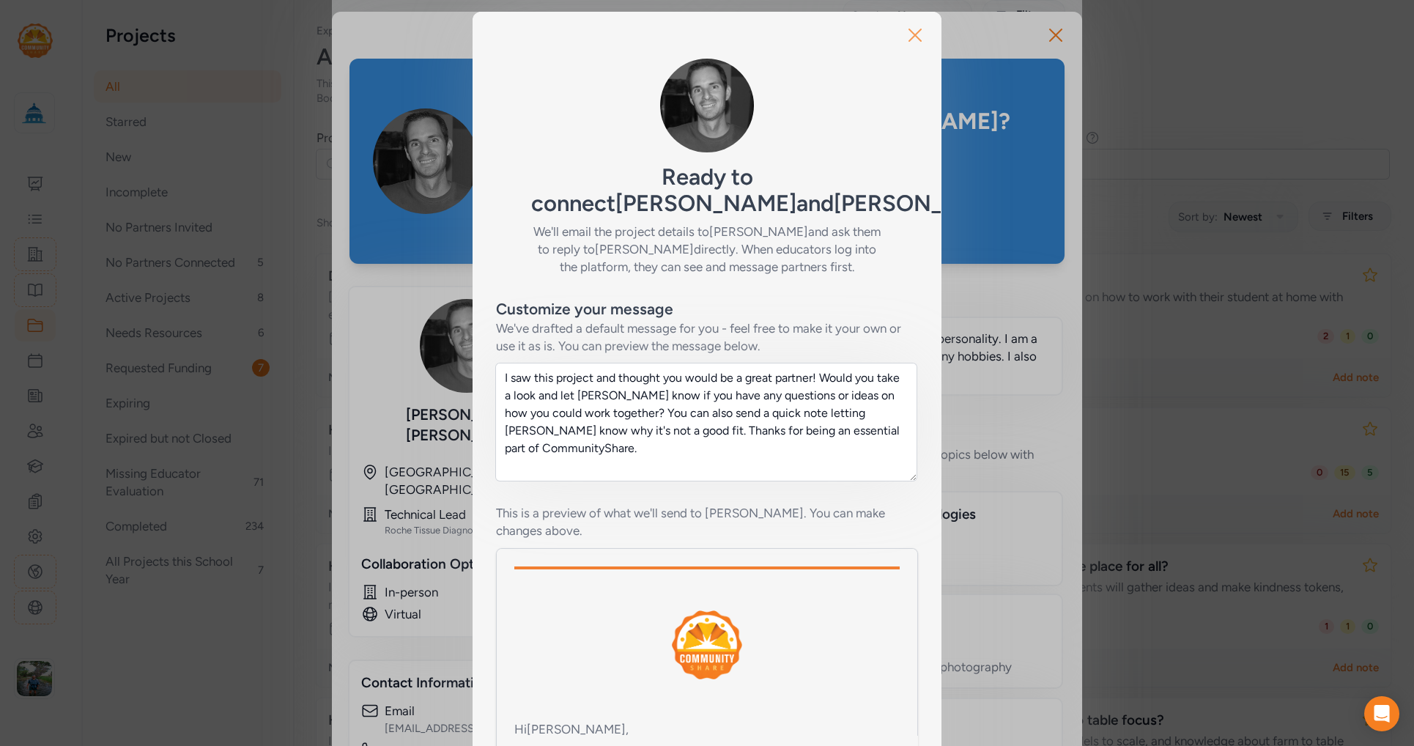
click at [914, 34] on icon "button" at bounding box center [914, 34] width 23 height 23
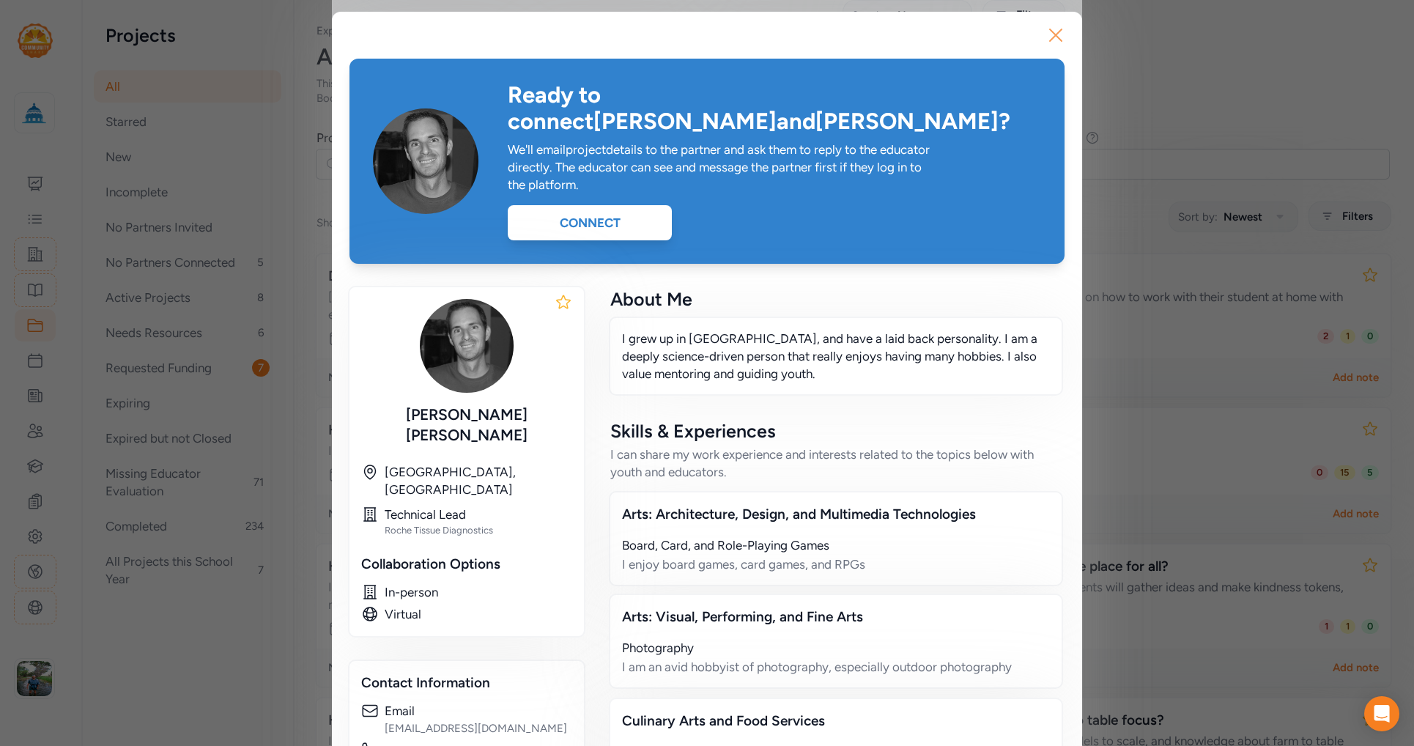
click at [1052, 39] on icon "button" at bounding box center [1055, 34] width 23 height 23
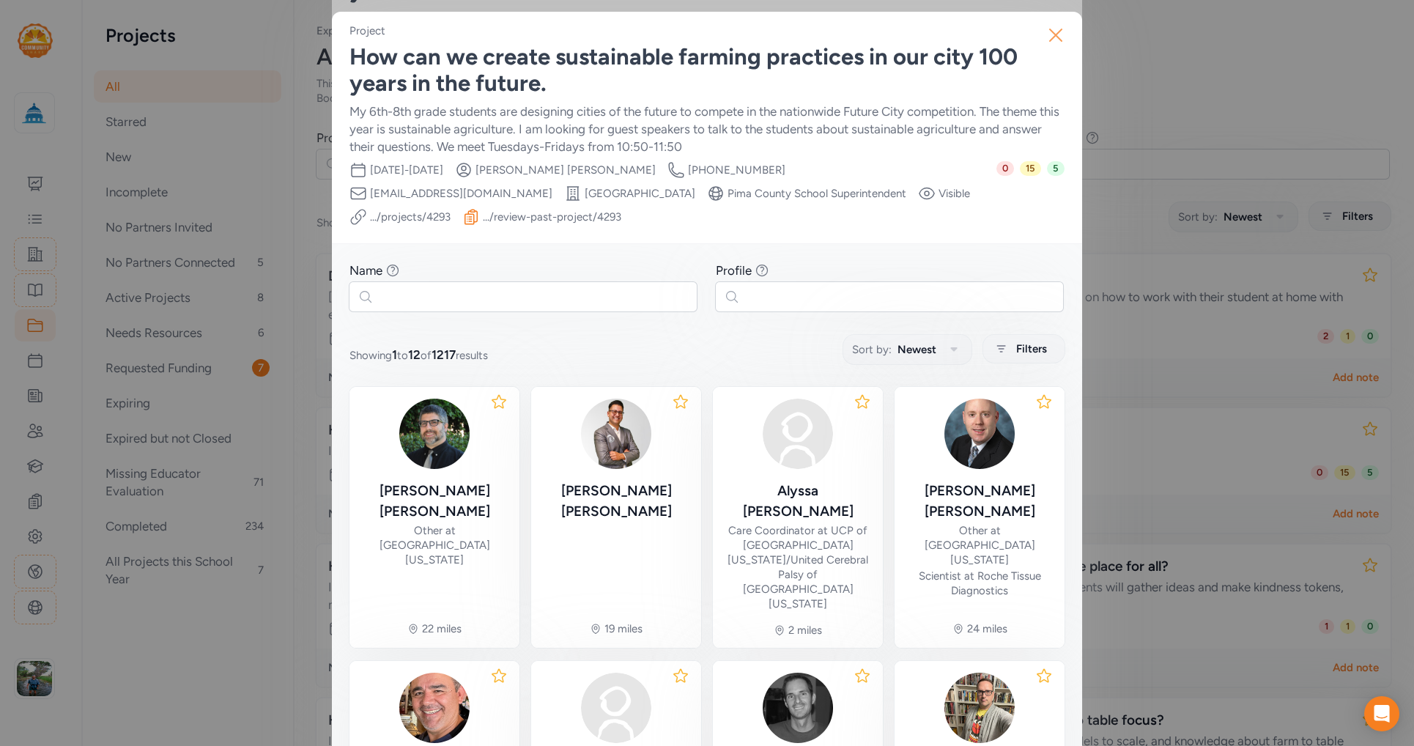
click at [1056, 41] on icon "button" at bounding box center [1056, 35] width 12 height 12
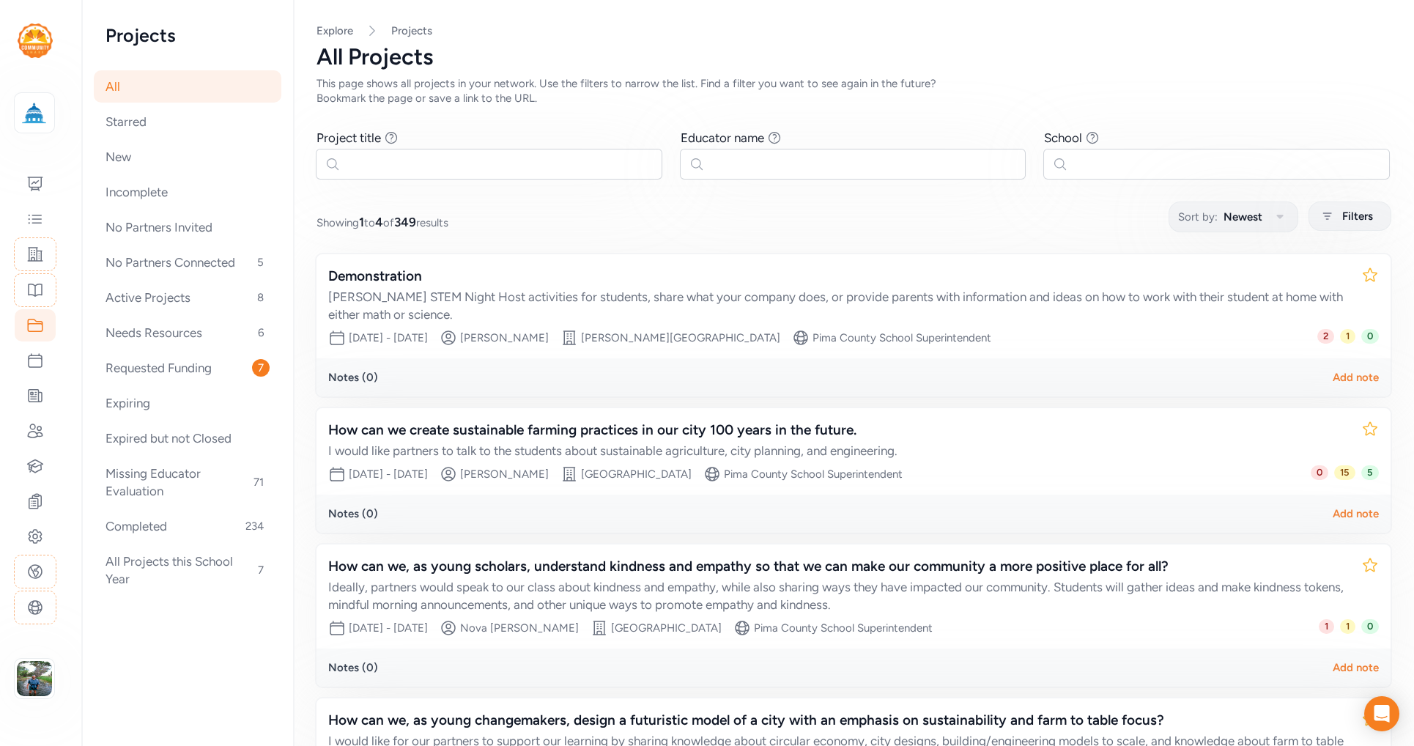
click at [152, 368] on div "Requested Funding 7" at bounding box center [188, 368] width 188 height 32
